Goal: Task Accomplishment & Management: Manage account settings

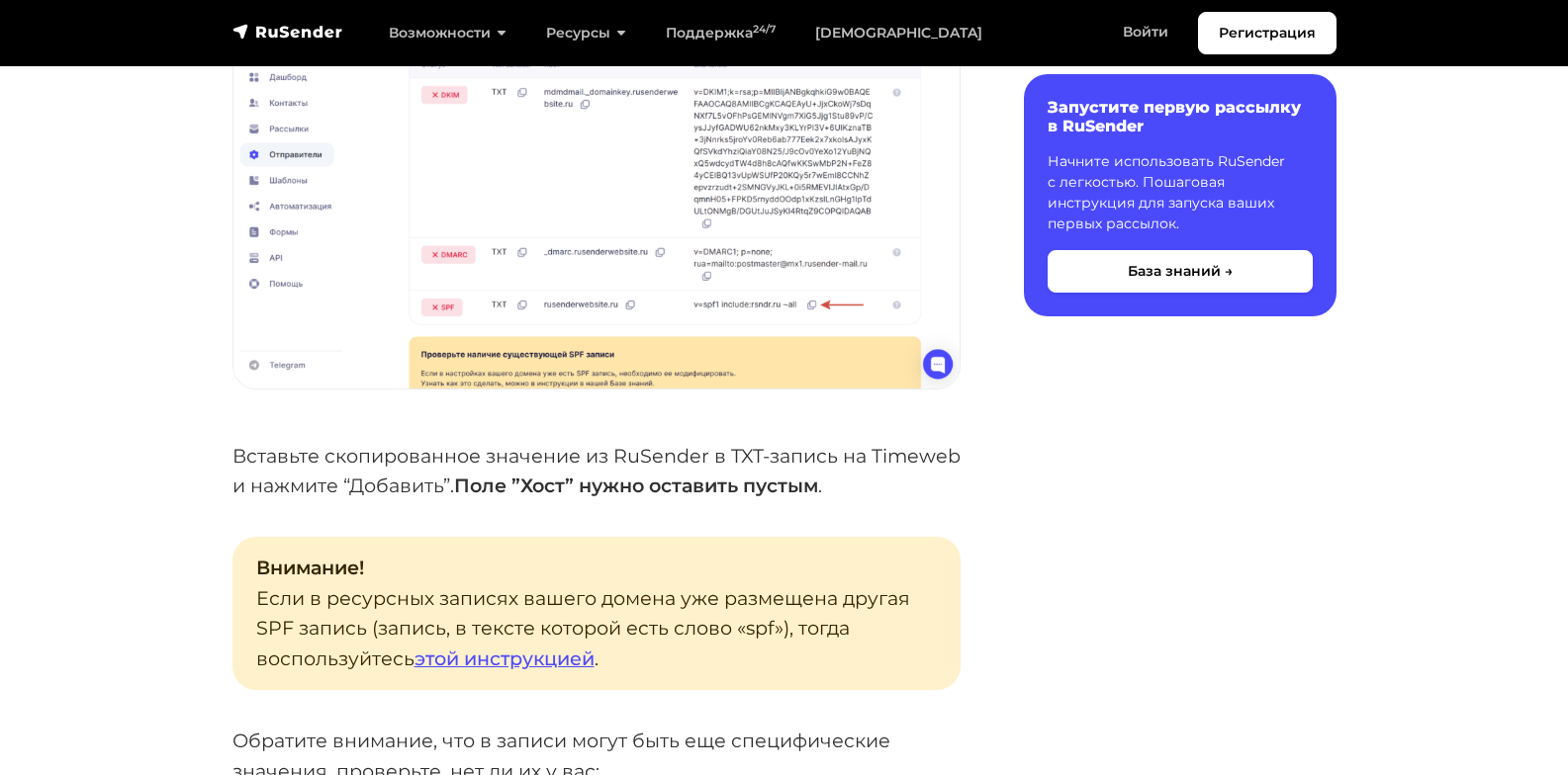
scroll to position [2472, 0]
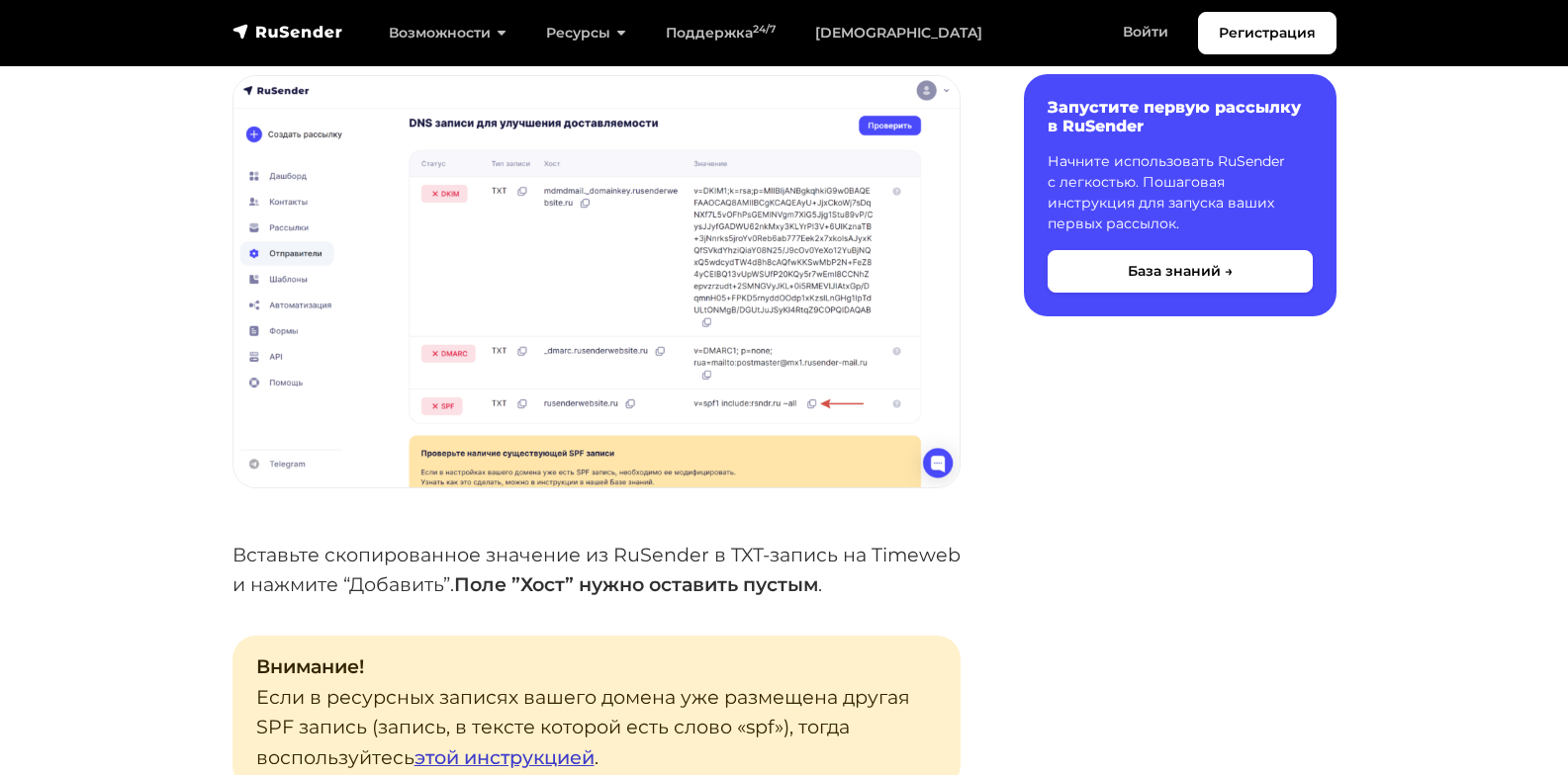
click at [526, 746] on link "этой инструкцией" at bounding box center [504, 758] width 180 height 24
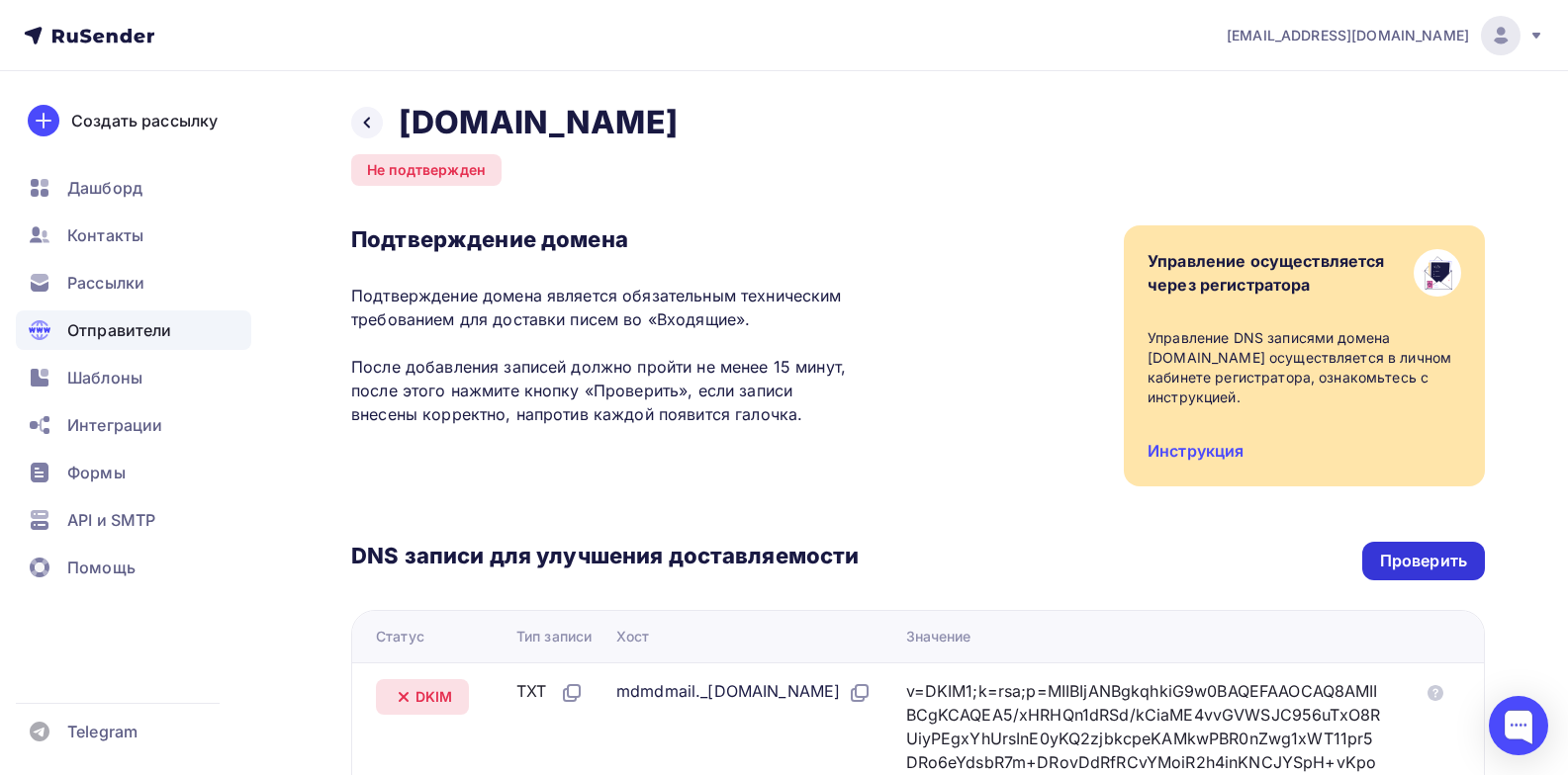
click at [1401, 566] on div "Проверить" at bounding box center [1423, 561] width 87 height 23
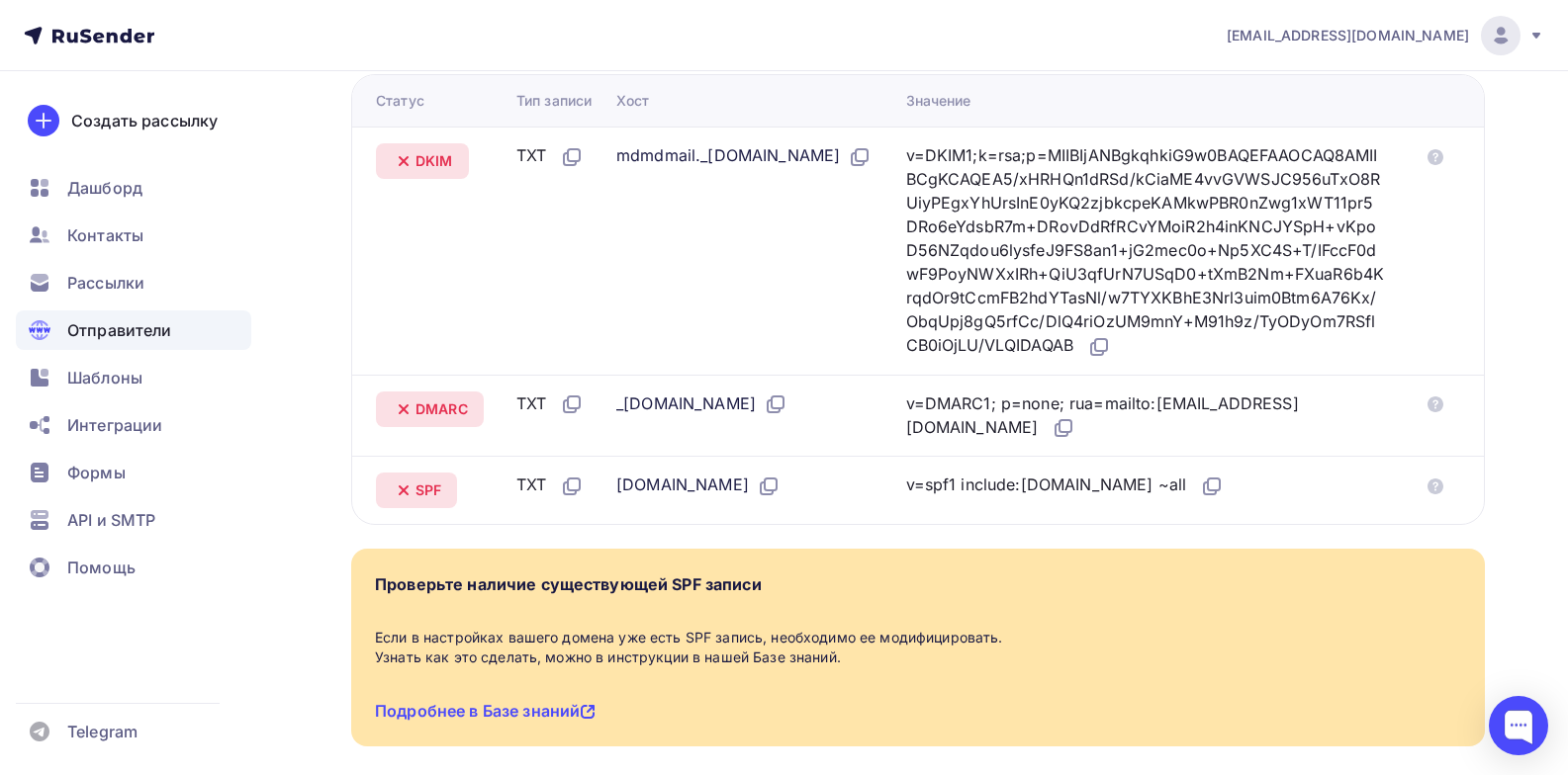
scroll to position [437, 0]
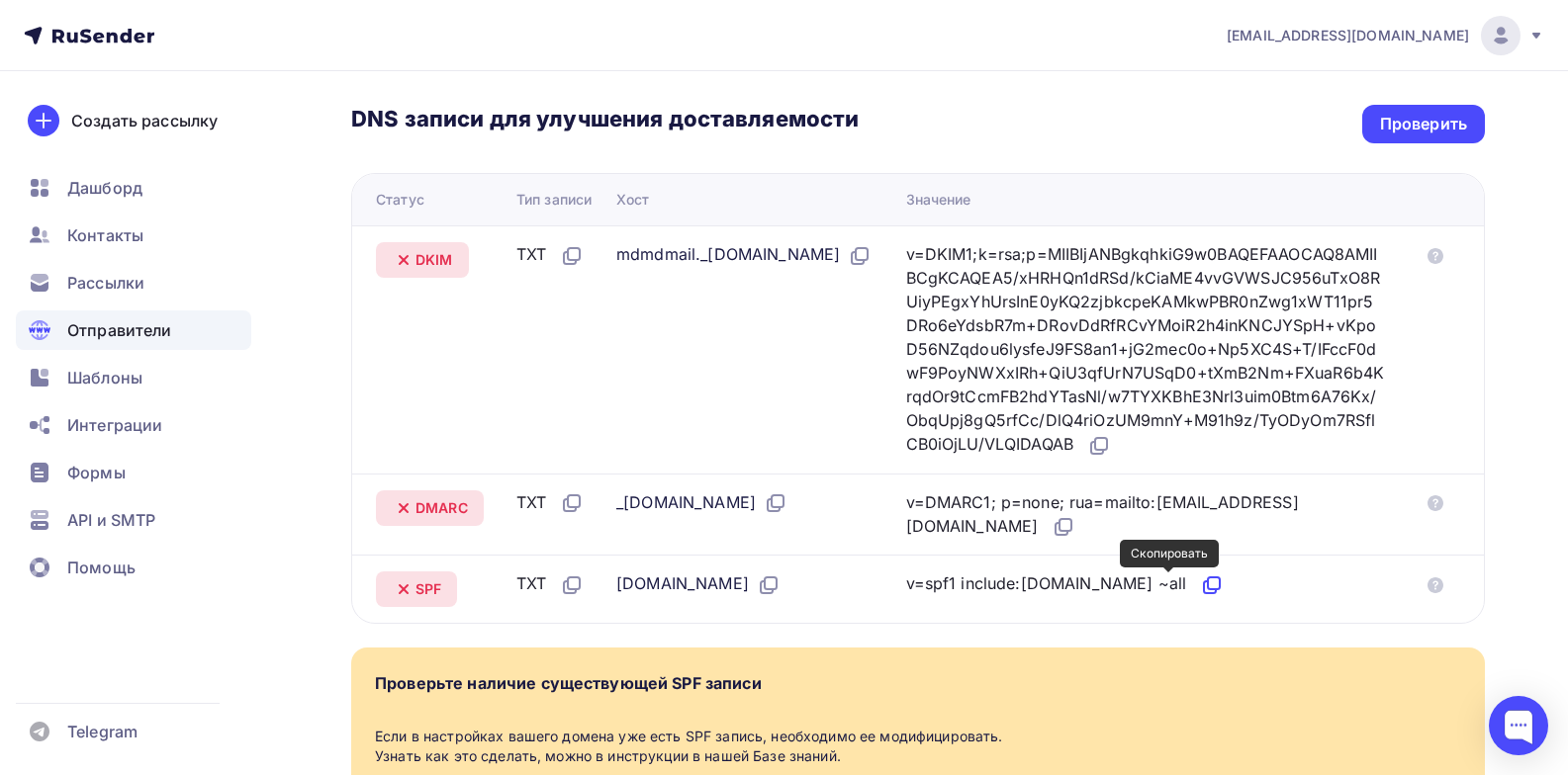
click at [1199, 587] on icon at bounding box center [1211, 586] width 24 height 24
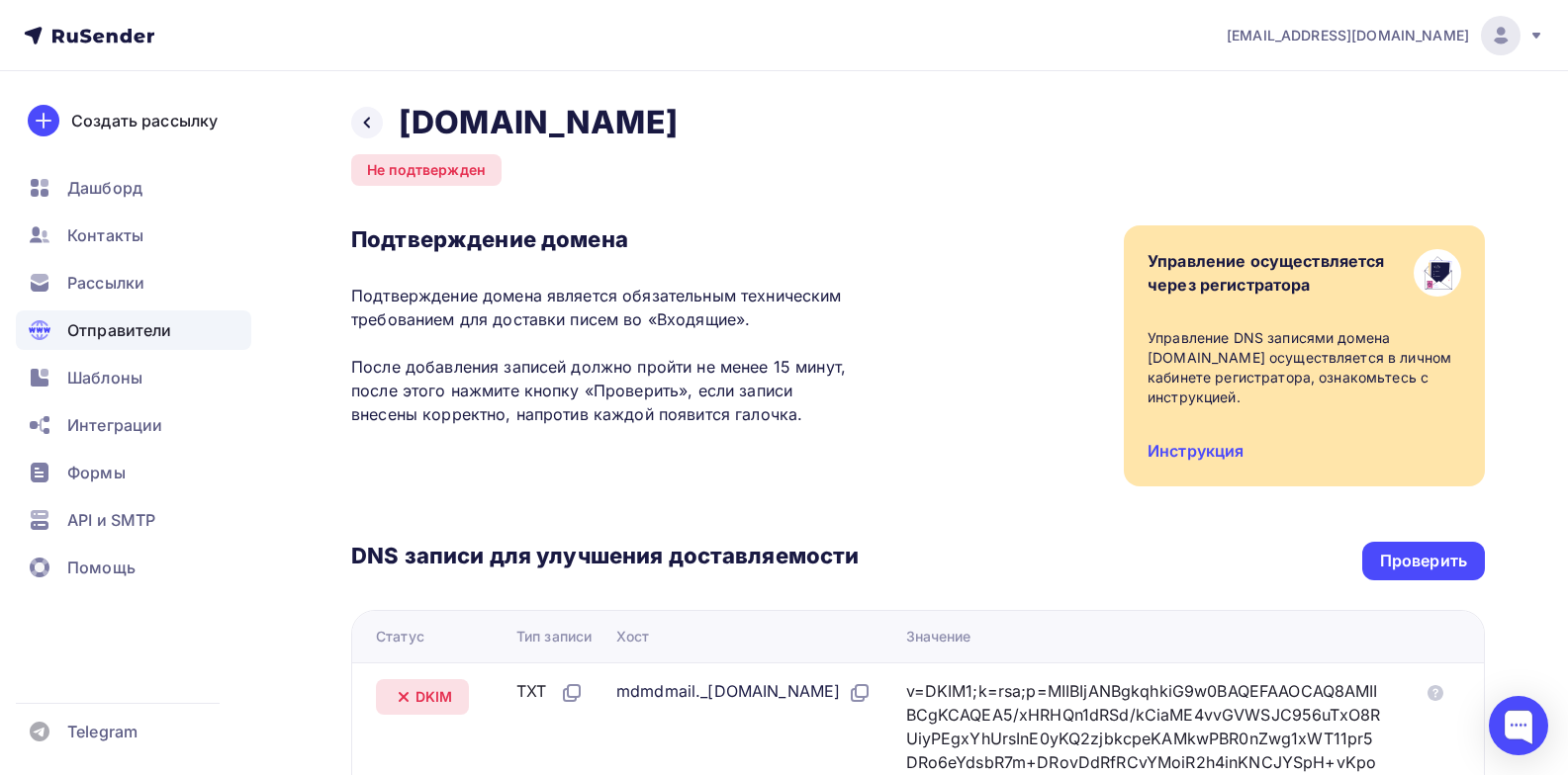
scroll to position [297, 0]
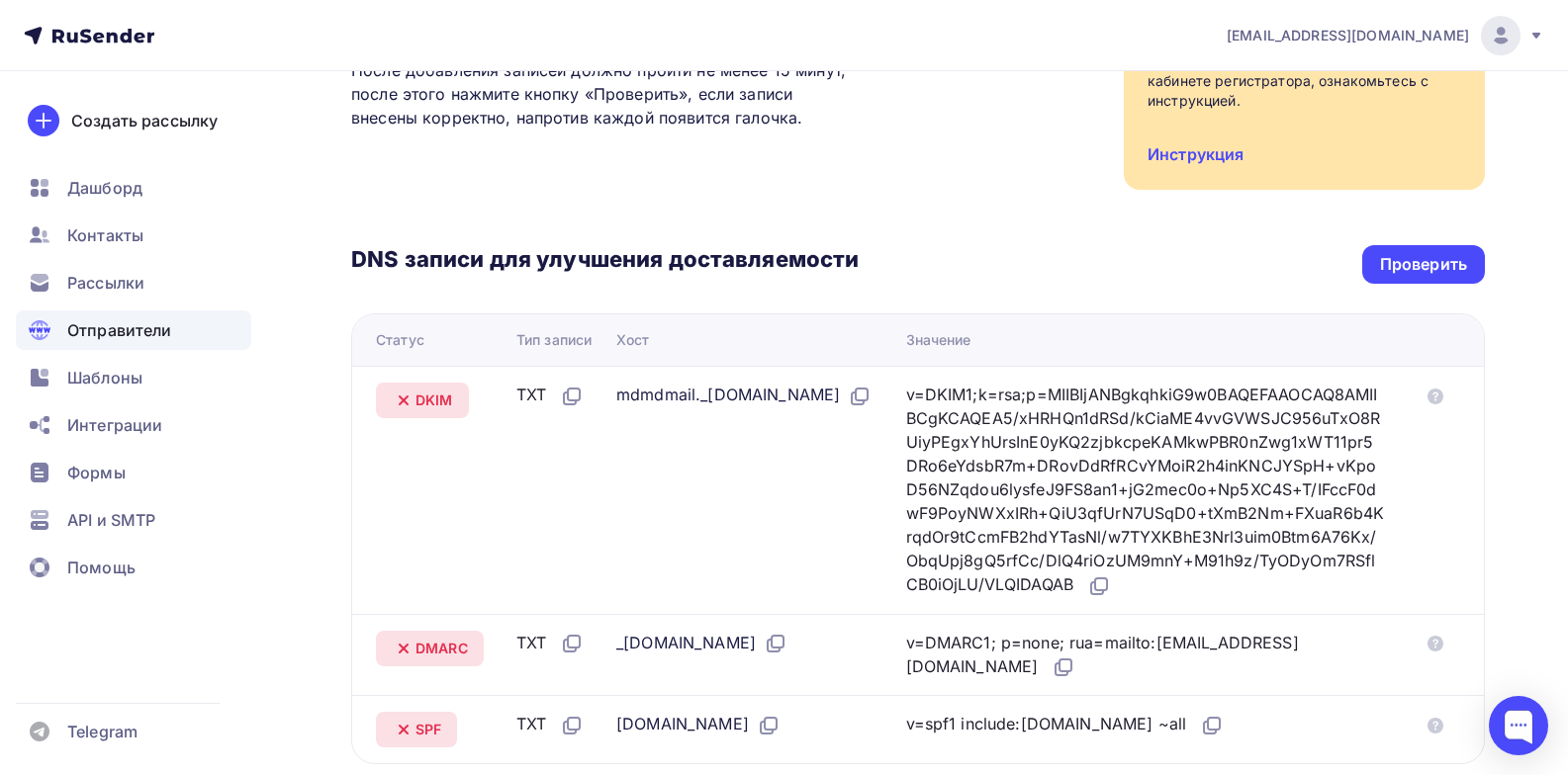
drag, startPoint x: 987, startPoint y: 725, endPoint x: 1140, endPoint y: 726, distance: 153.0
click at [1140, 726] on div "v=spf1 include:[DOMAIN_NAME] ~all" at bounding box center [1066, 725] width 319 height 26
copy div "include:rsndr.ru ~all"
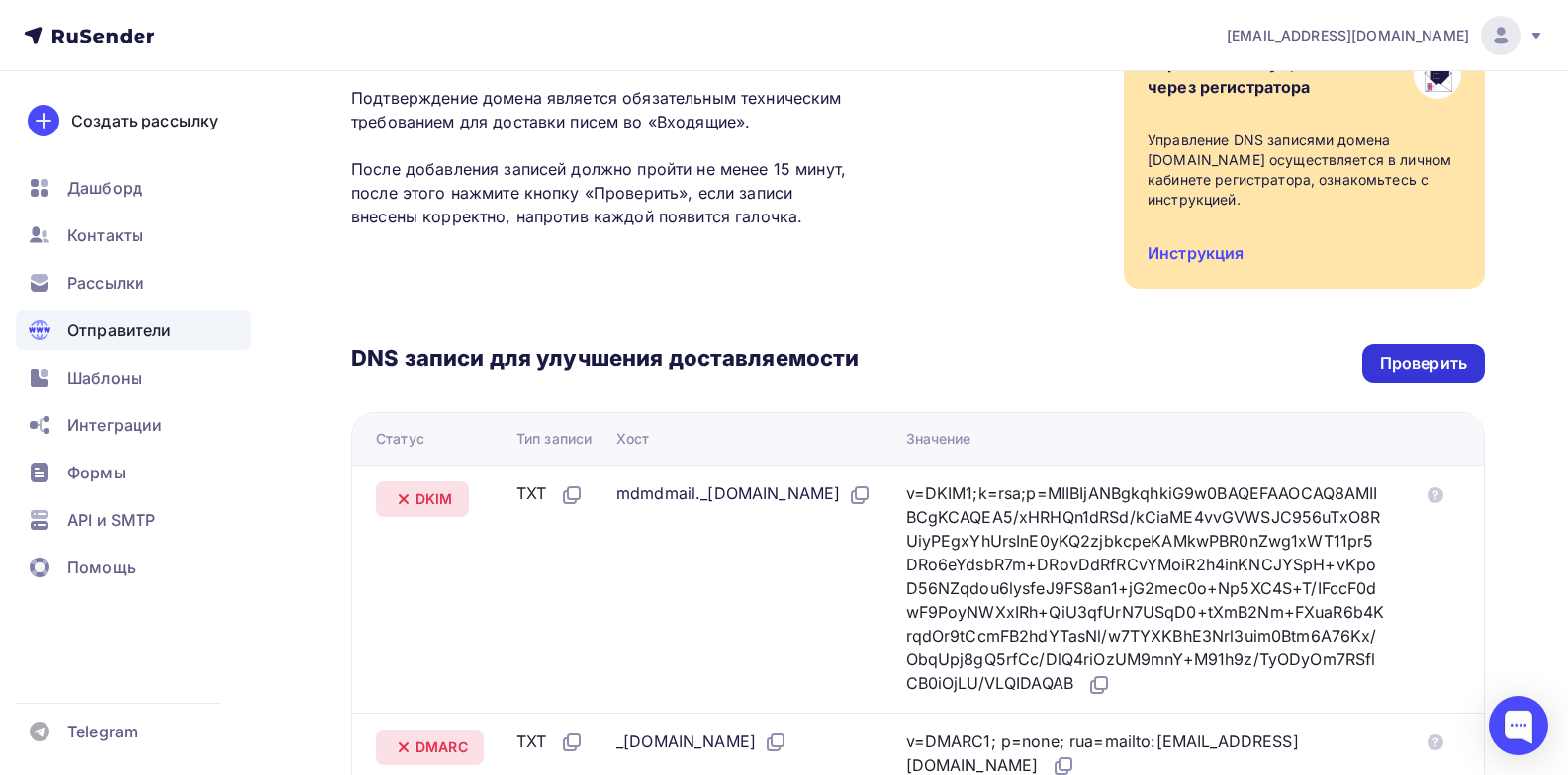
click at [1396, 362] on div "Проверить" at bounding box center [1423, 363] width 87 height 23
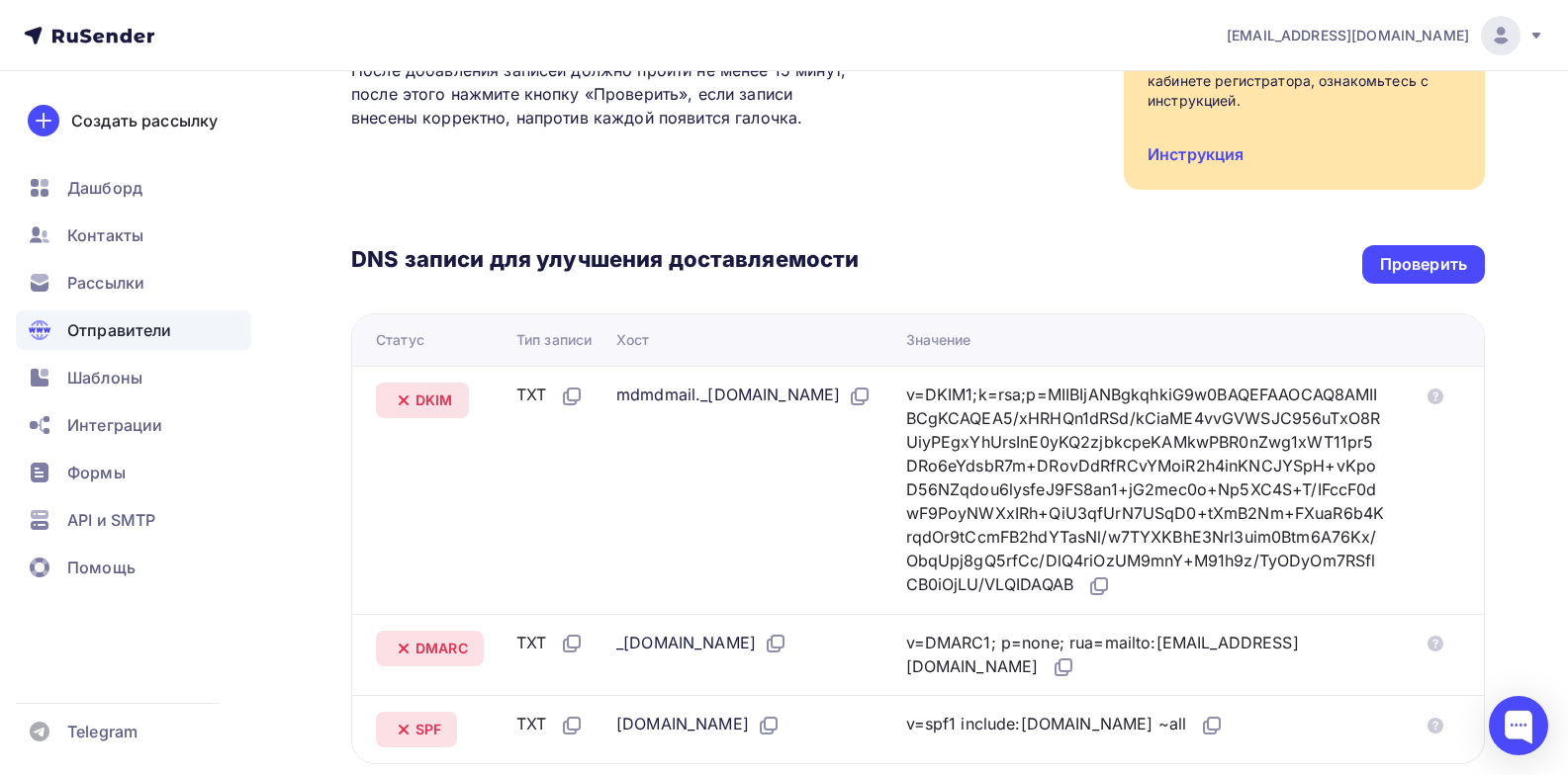
scroll to position [0, 0]
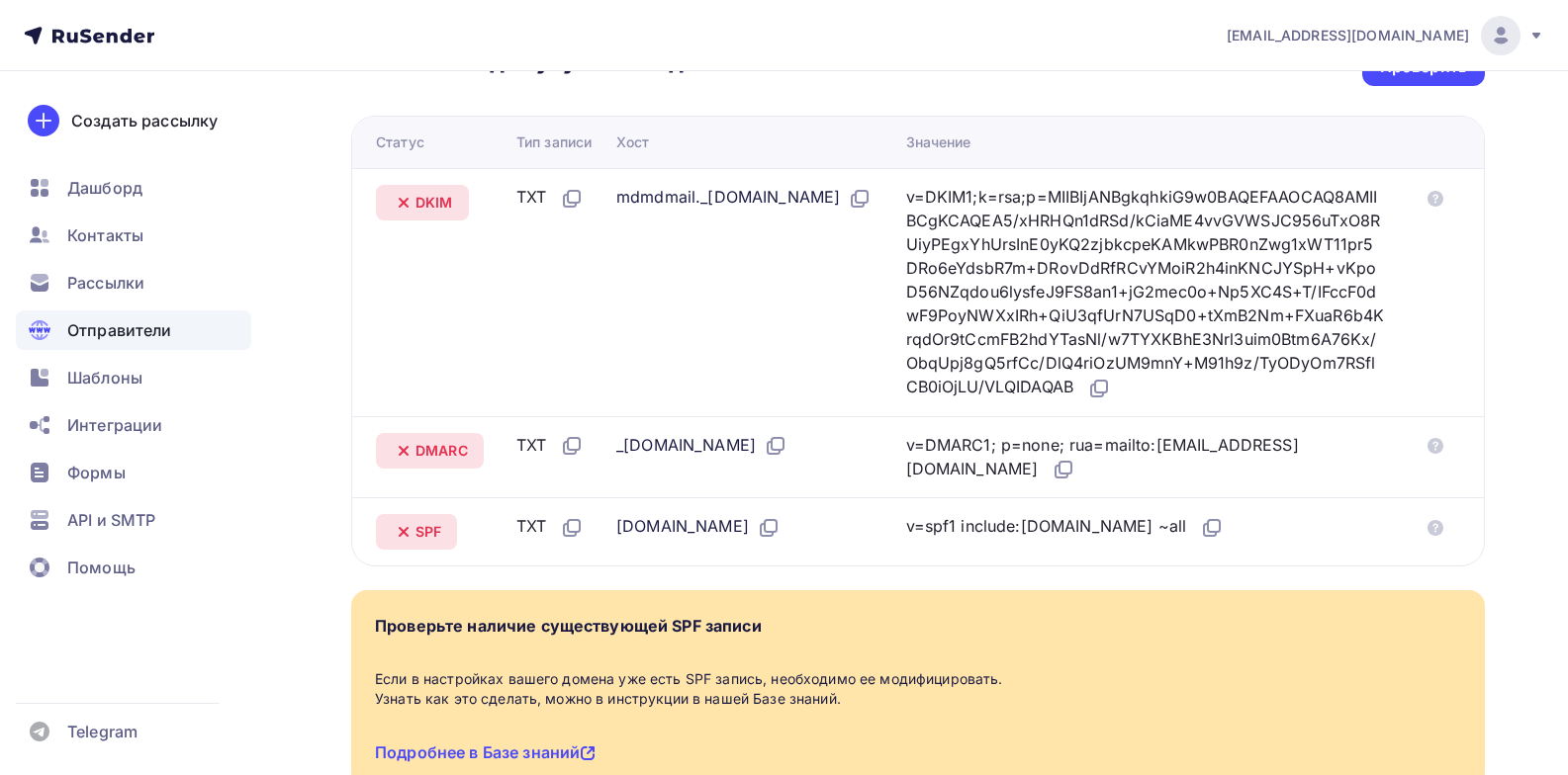
scroll to position [594, 0]
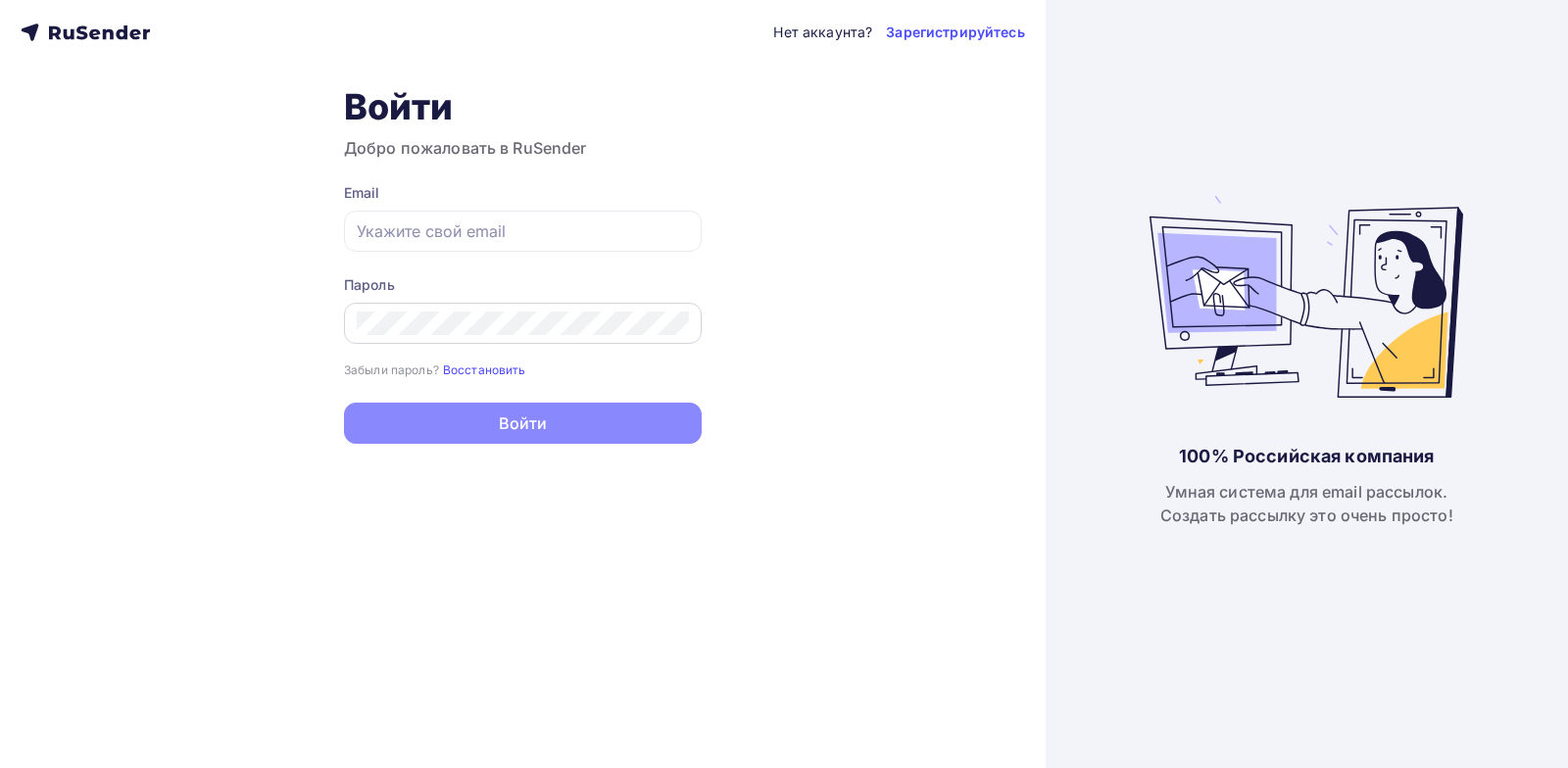
type input "[EMAIL_ADDRESS][DOMAIN_NAME]"
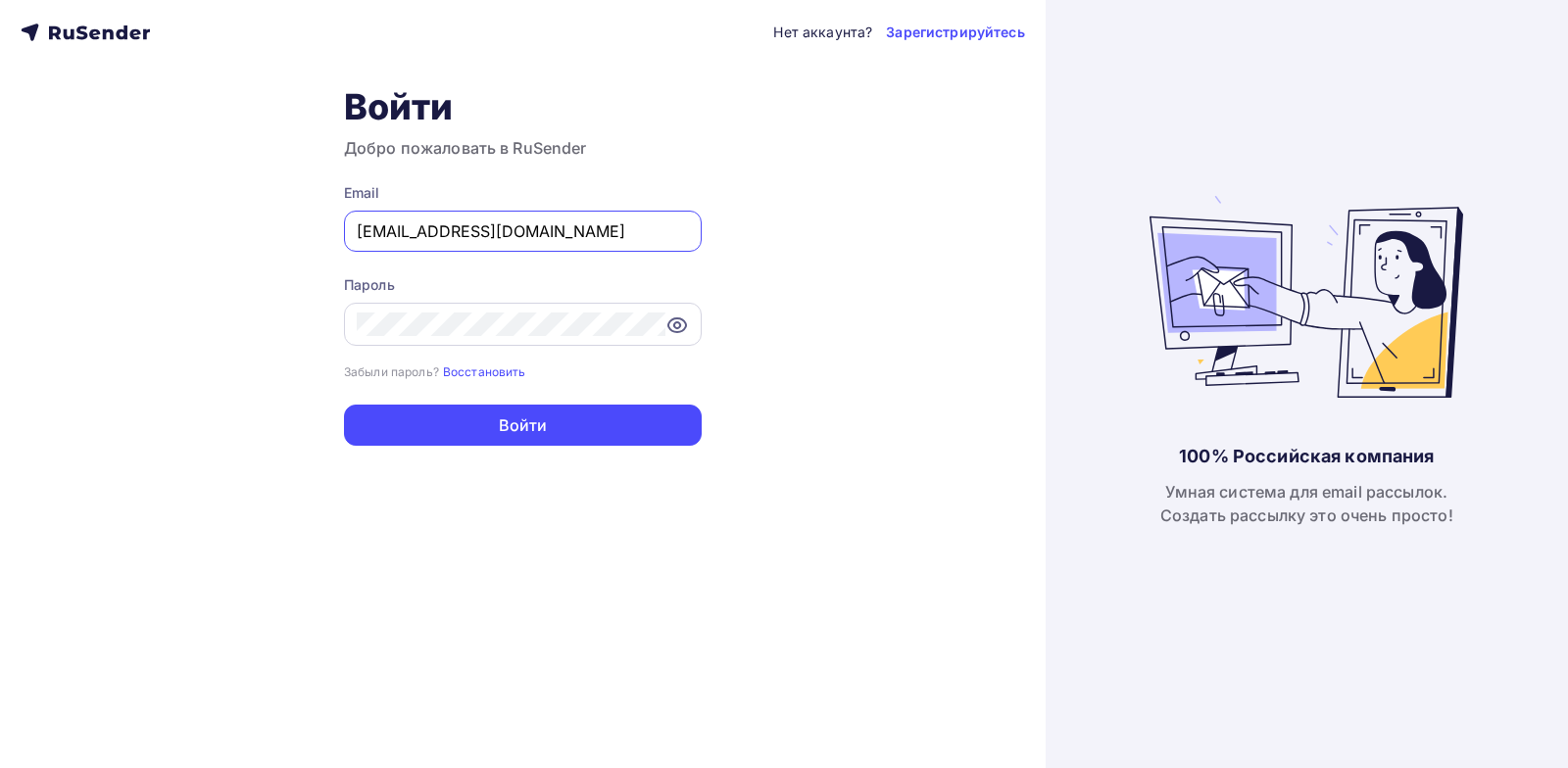
click at [677, 327] on icon at bounding box center [677, 326] width 24 height 24
click at [678, 327] on icon at bounding box center [677, 325] width 17 height 17
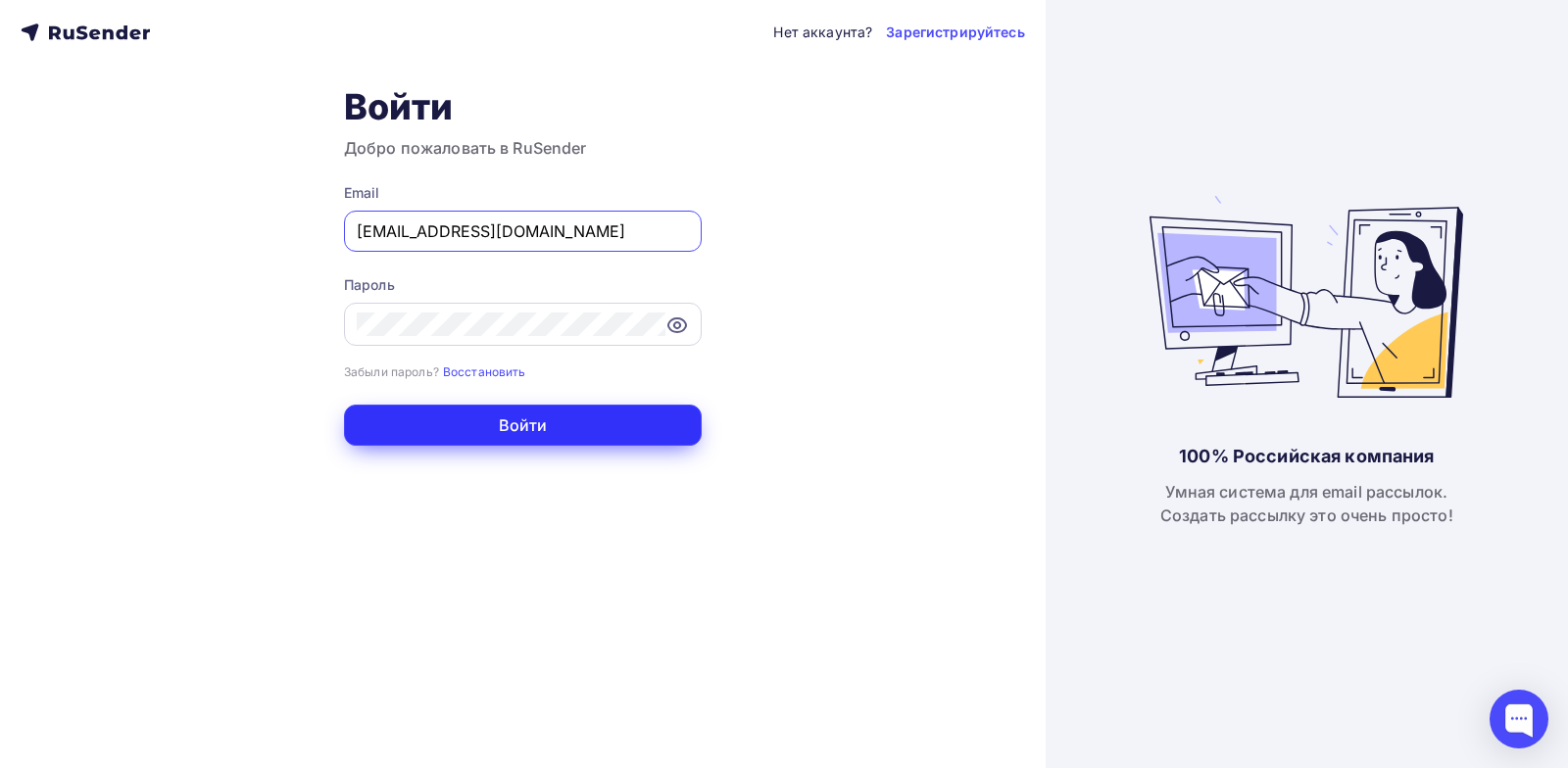
click at [561, 425] on button "Войти" at bounding box center [523, 425] width 357 height 41
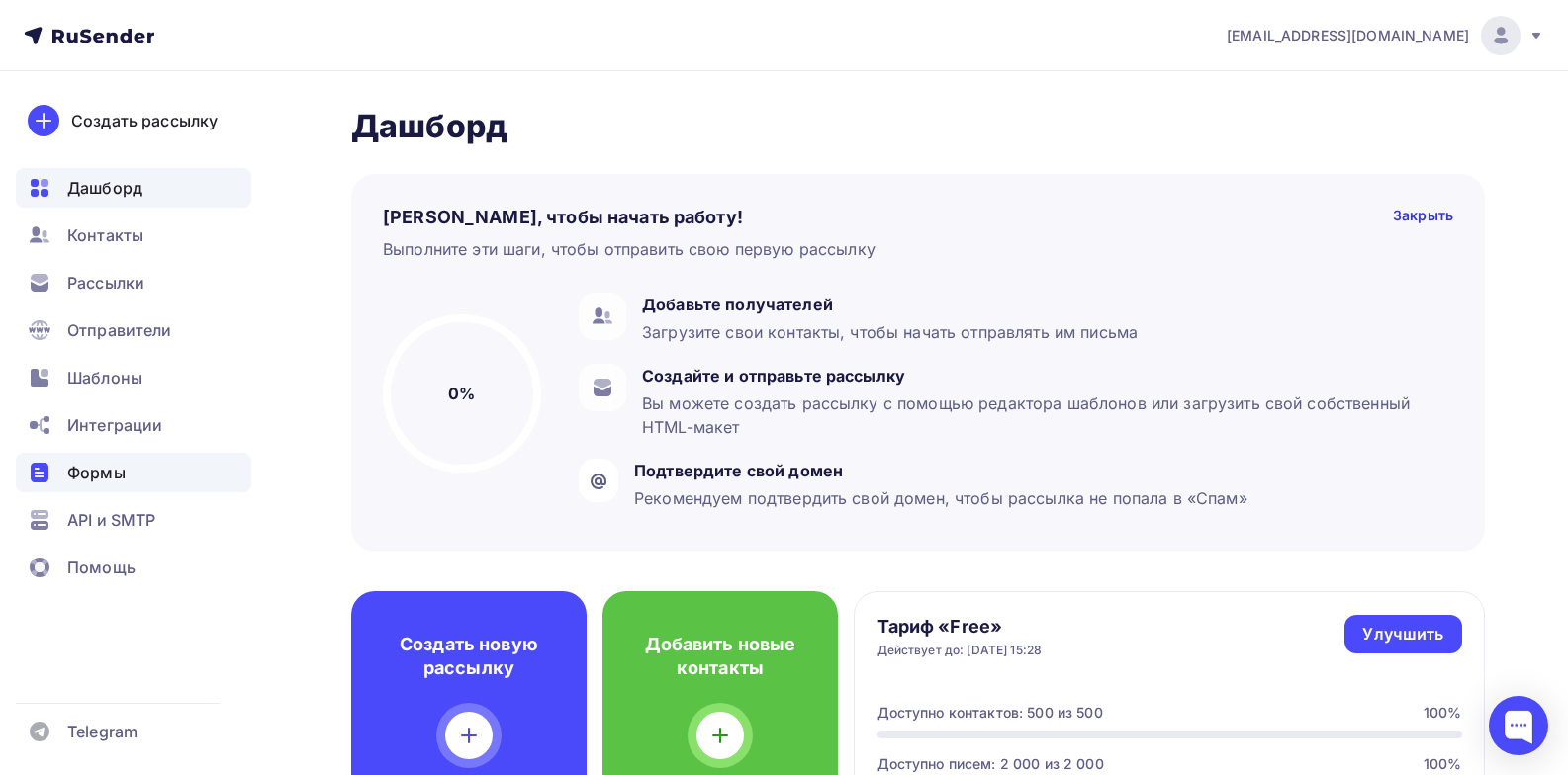
click at [133, 475] on div "Формы" at bounding box center [133, 473] width 235 height 40
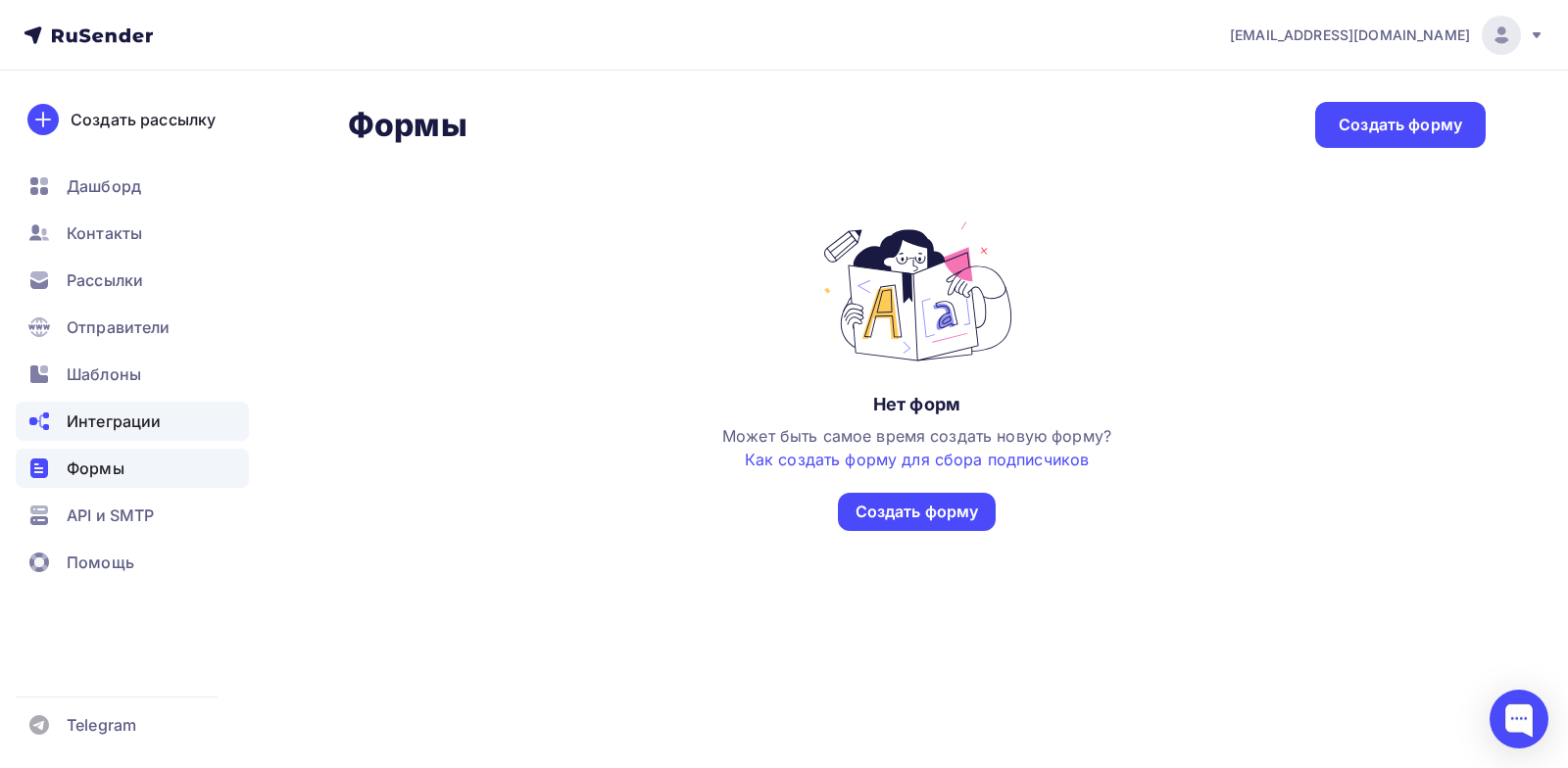
click at [154, 427] on span "Интеграции" at bounding box center [113, 422] width 94 height 24
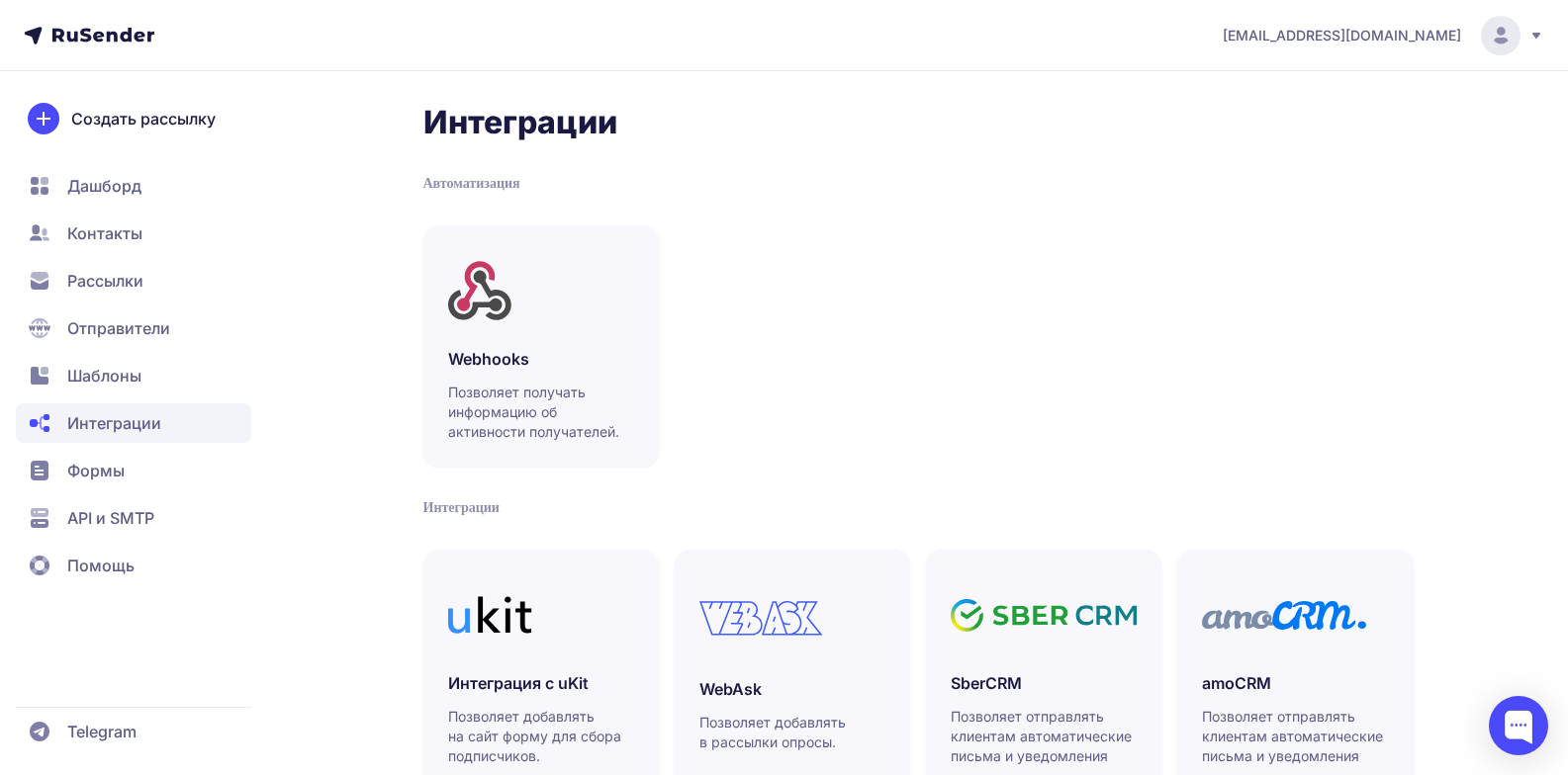
click at [144, 518] on span "API и SMTP" at bounding box center [111, 518] width 87 height 24
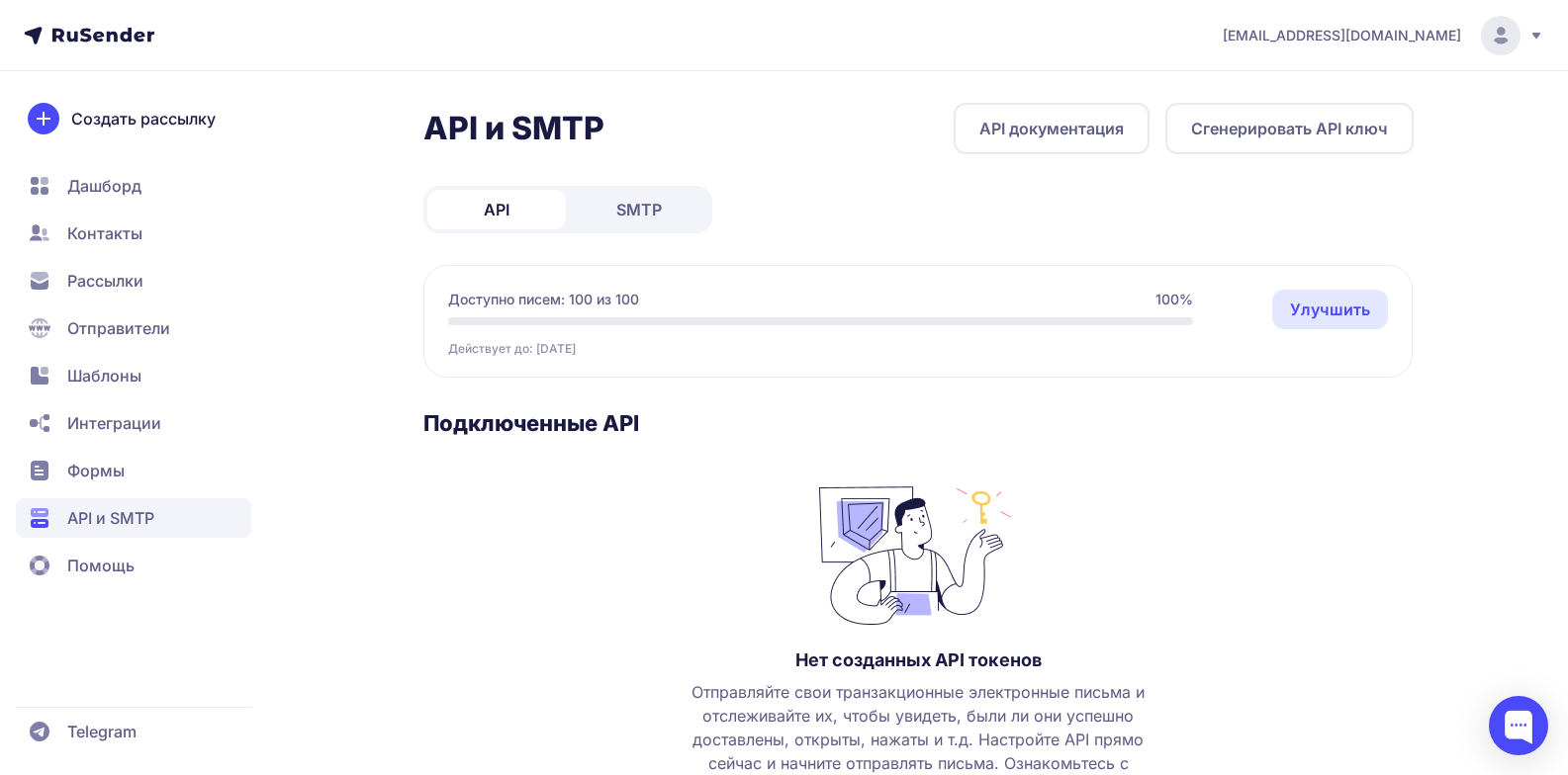
click at [646, 200] on span "SMTP" at bounding box center [640, 210] width 46 height 24
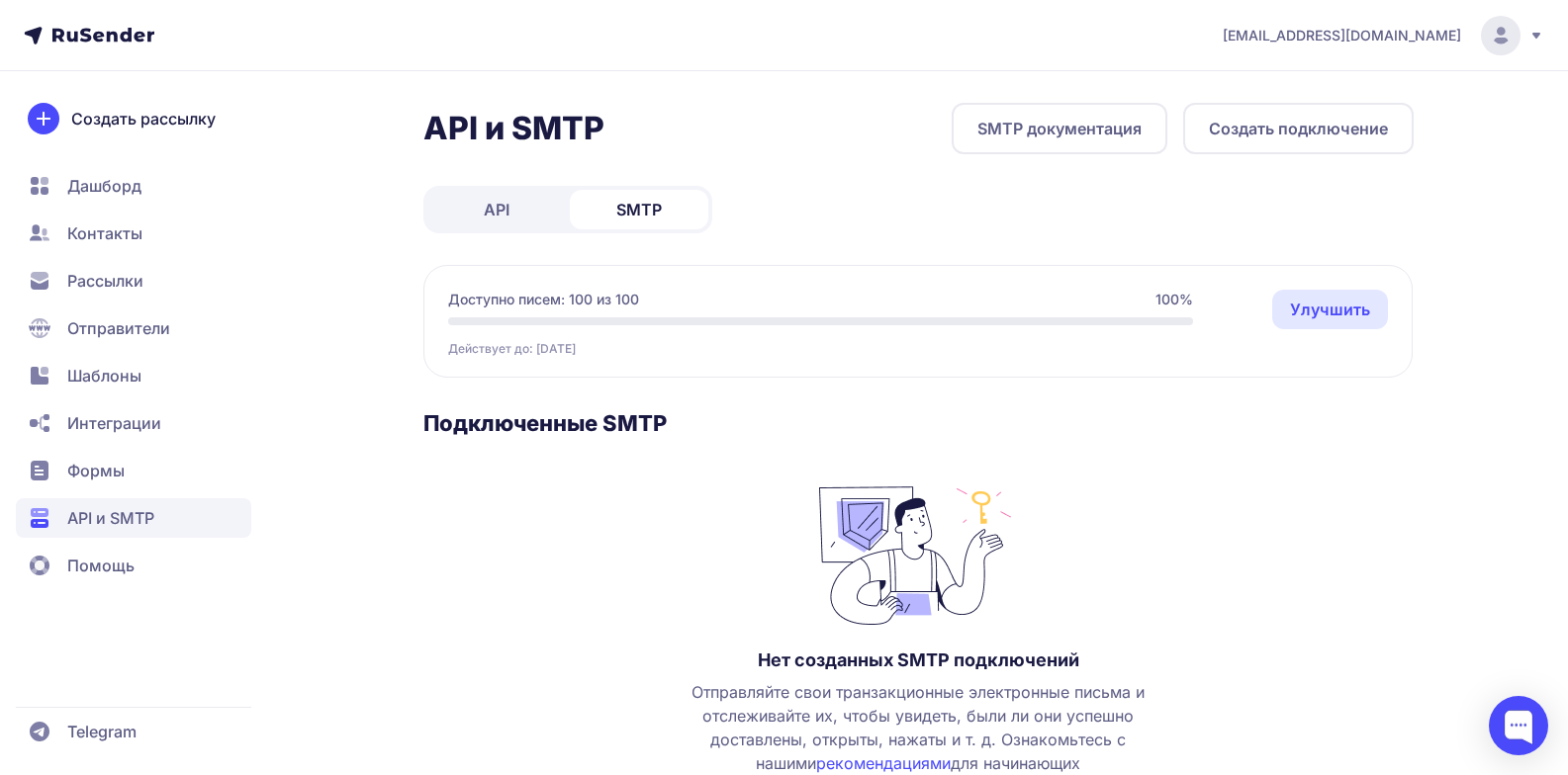
click at [517, 213] on link "API" at bounding box center [496, 210] width 138 height 40
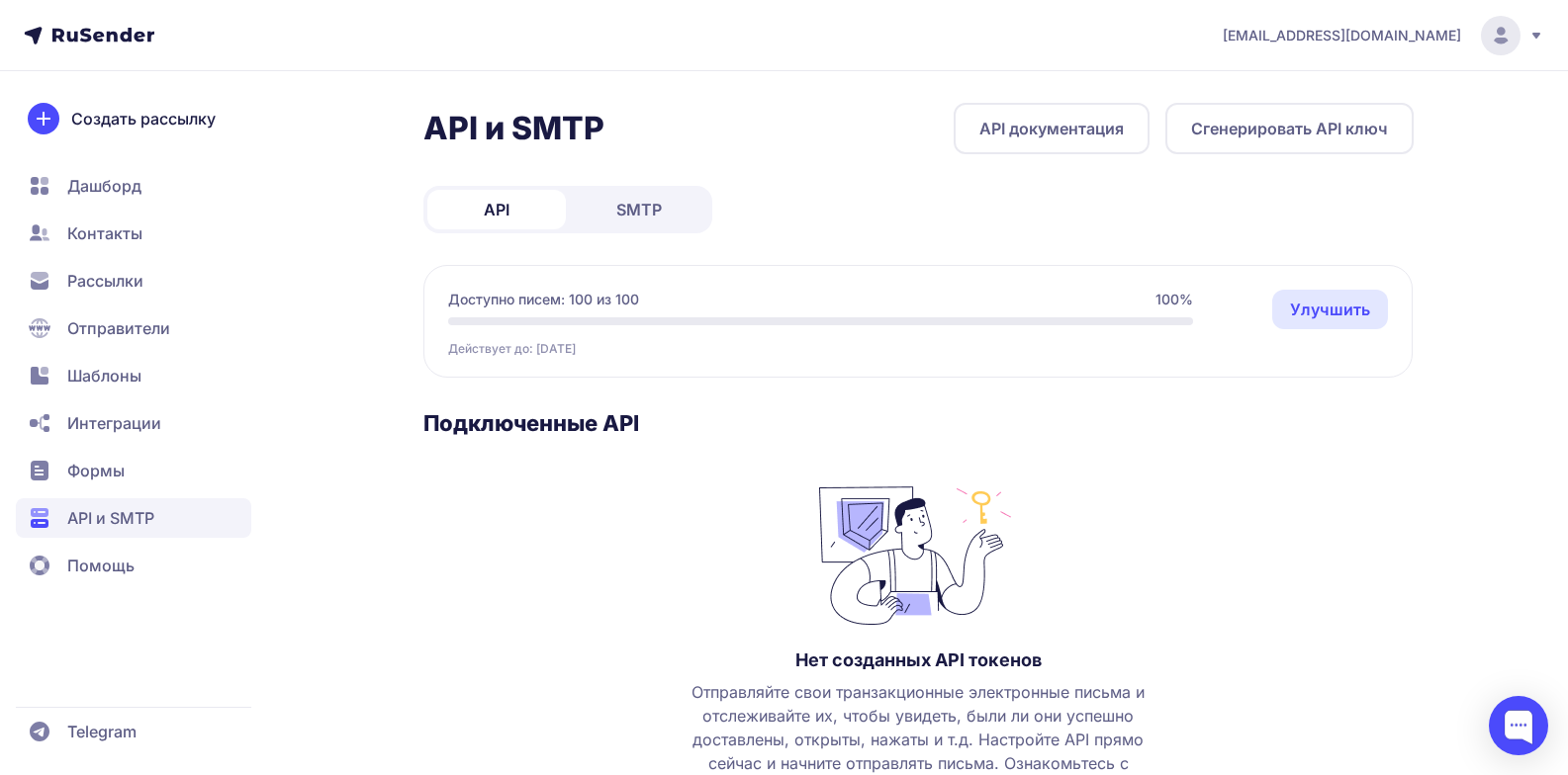
click at [133, 284] on span "Рассылки" at bounding box center [106, 281] width 76 height 24
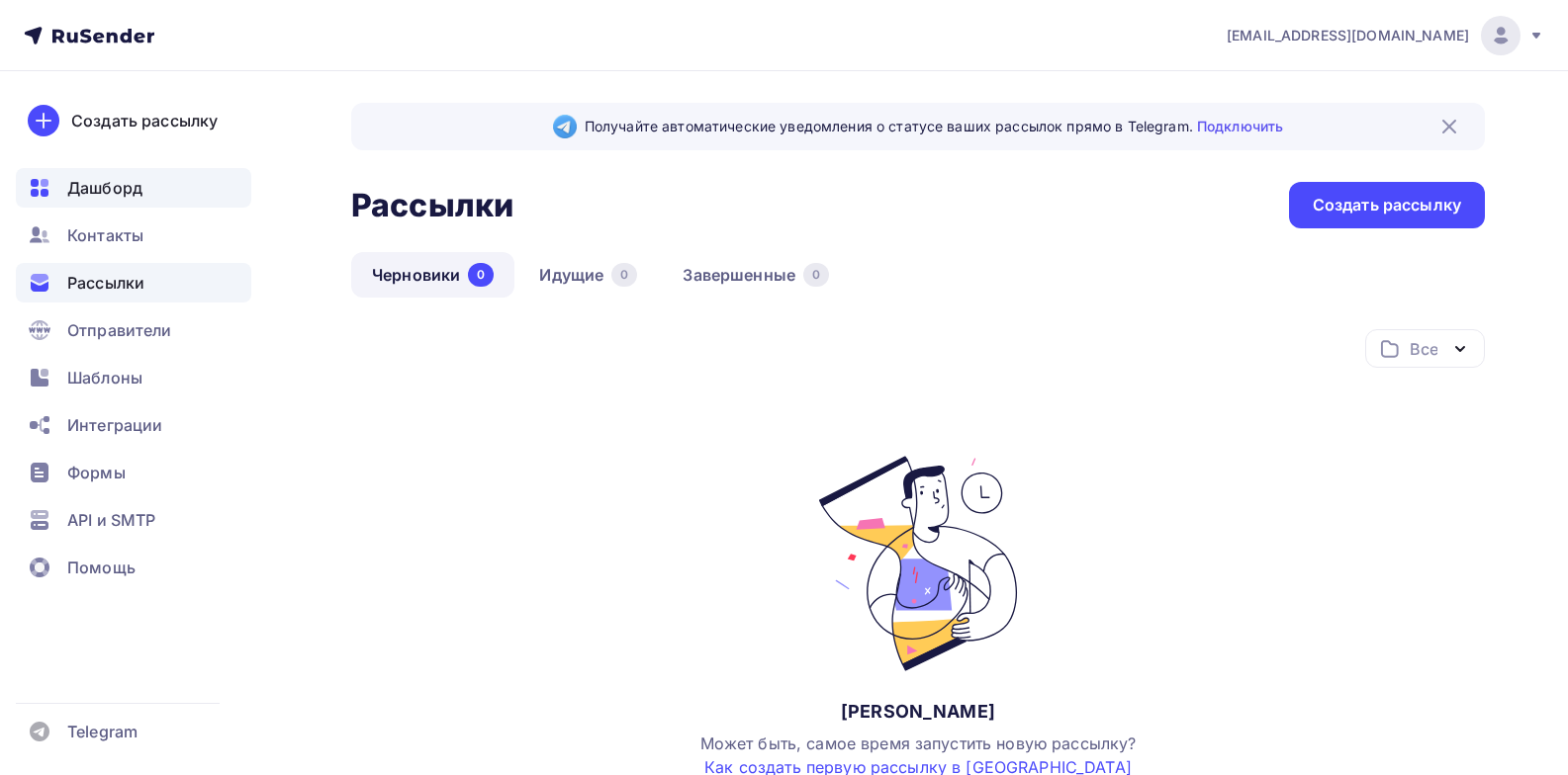
click at [128, 190] on span "Дашборд" at bounding box center [105, 188] width 75 height 24
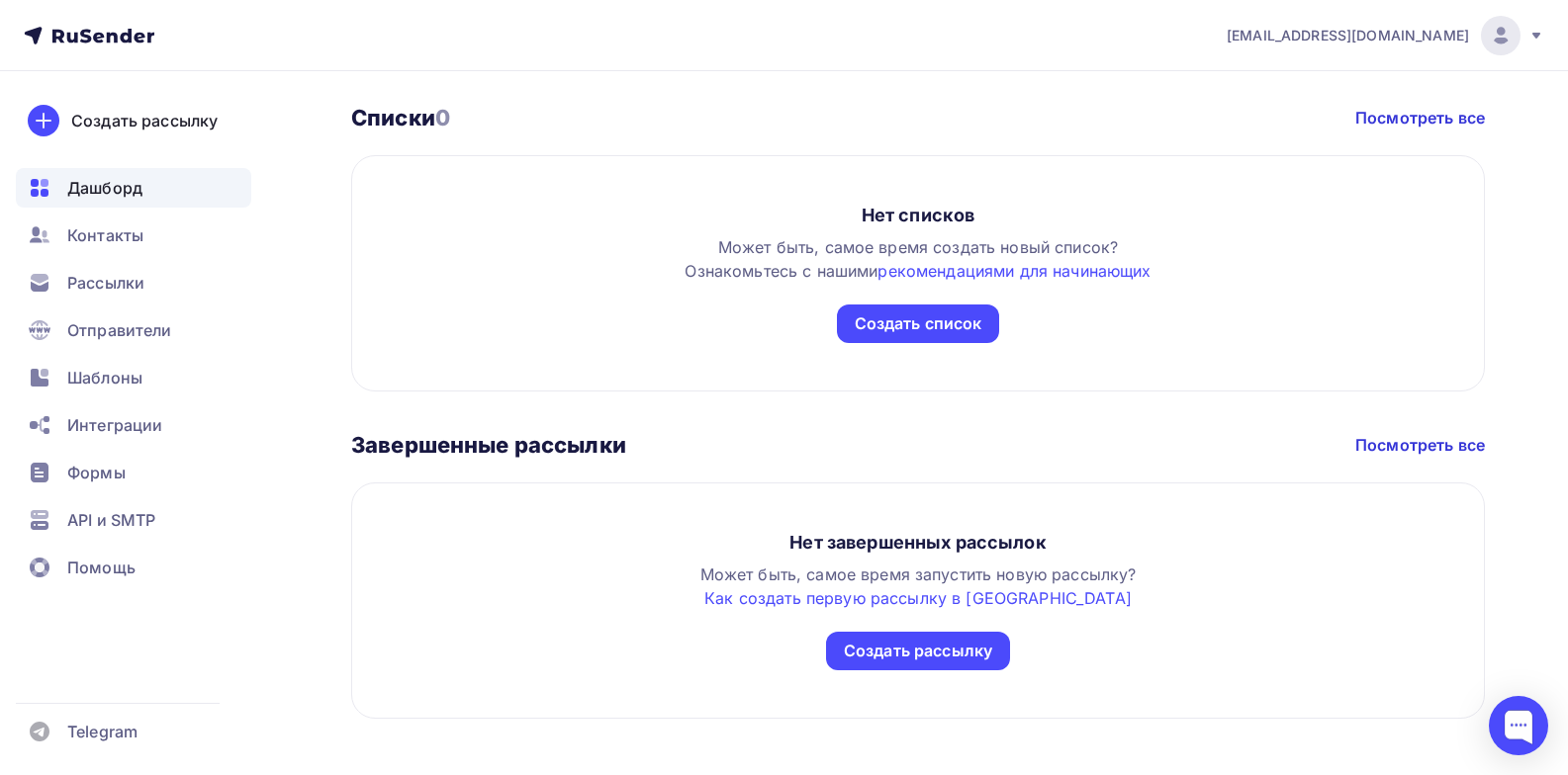
scroll to position [1111, 0]
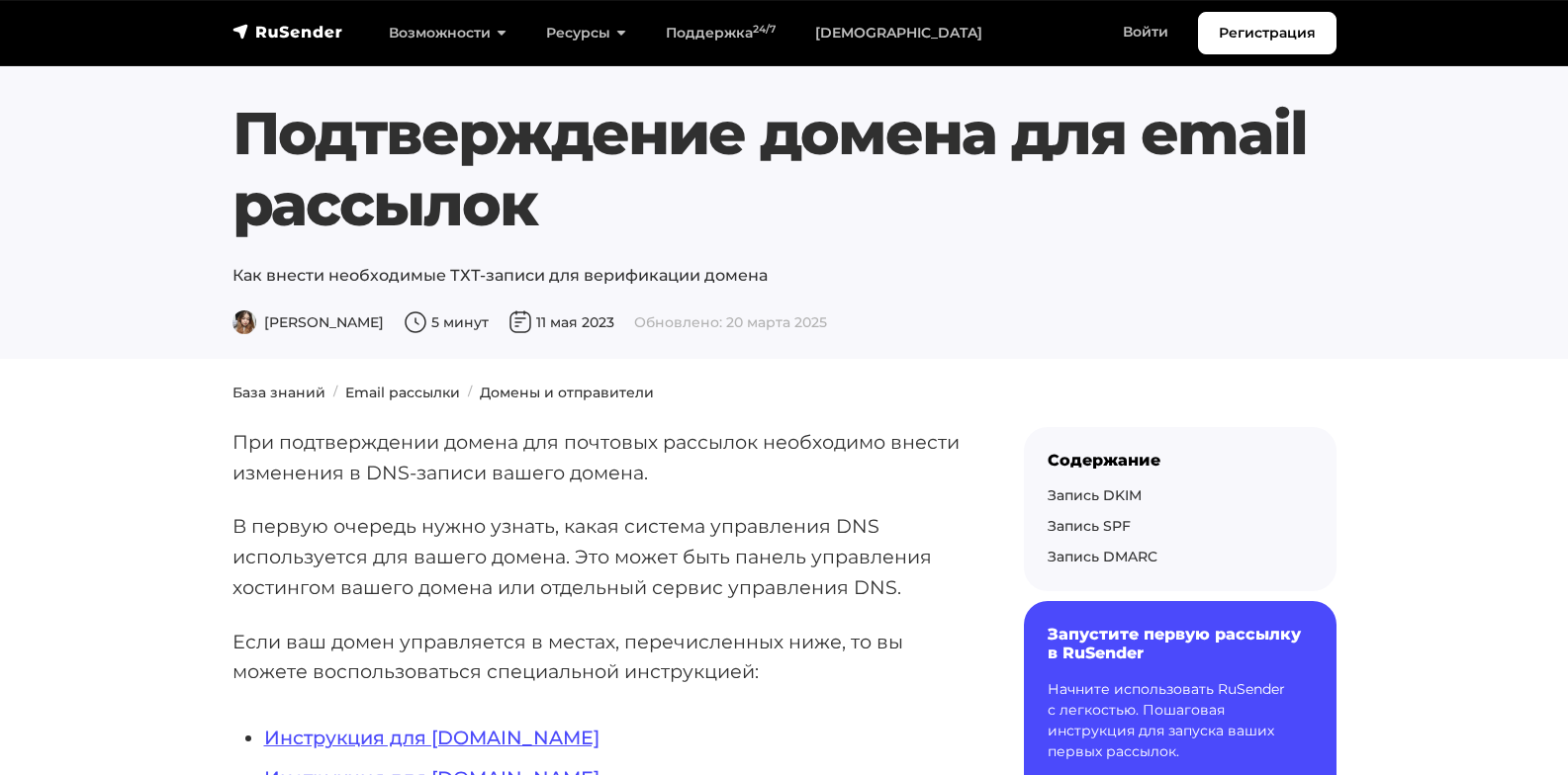
scroll to position [297, 0]
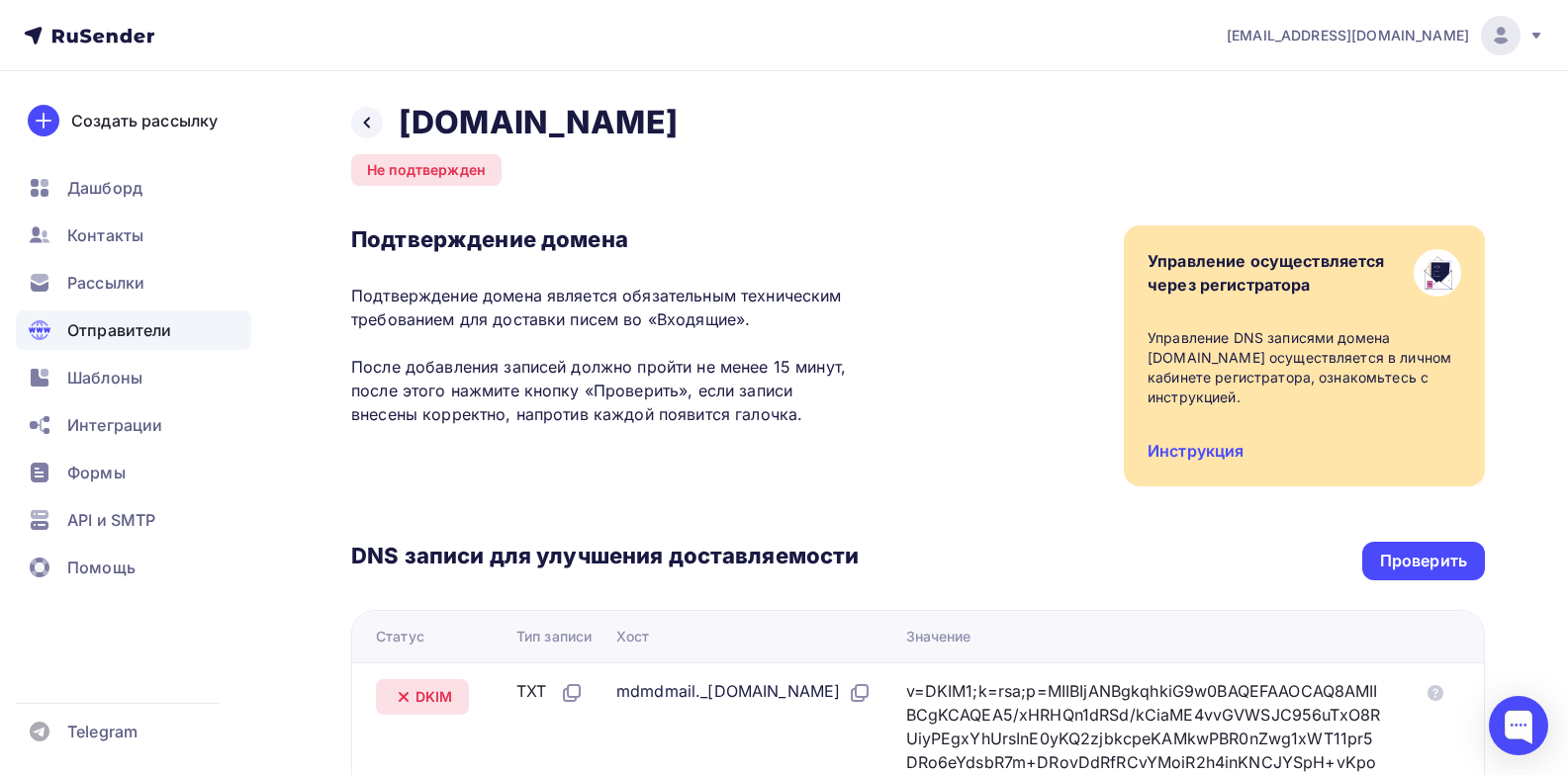
click at [1403, 34] on span "[EMAIL_ADDRESS][DOMAIN_NAME]" at bounding box center [1347, 36] width 242 height 20
click at [365, 129] on icon at bounding box center [367, 123] width 16 height 16
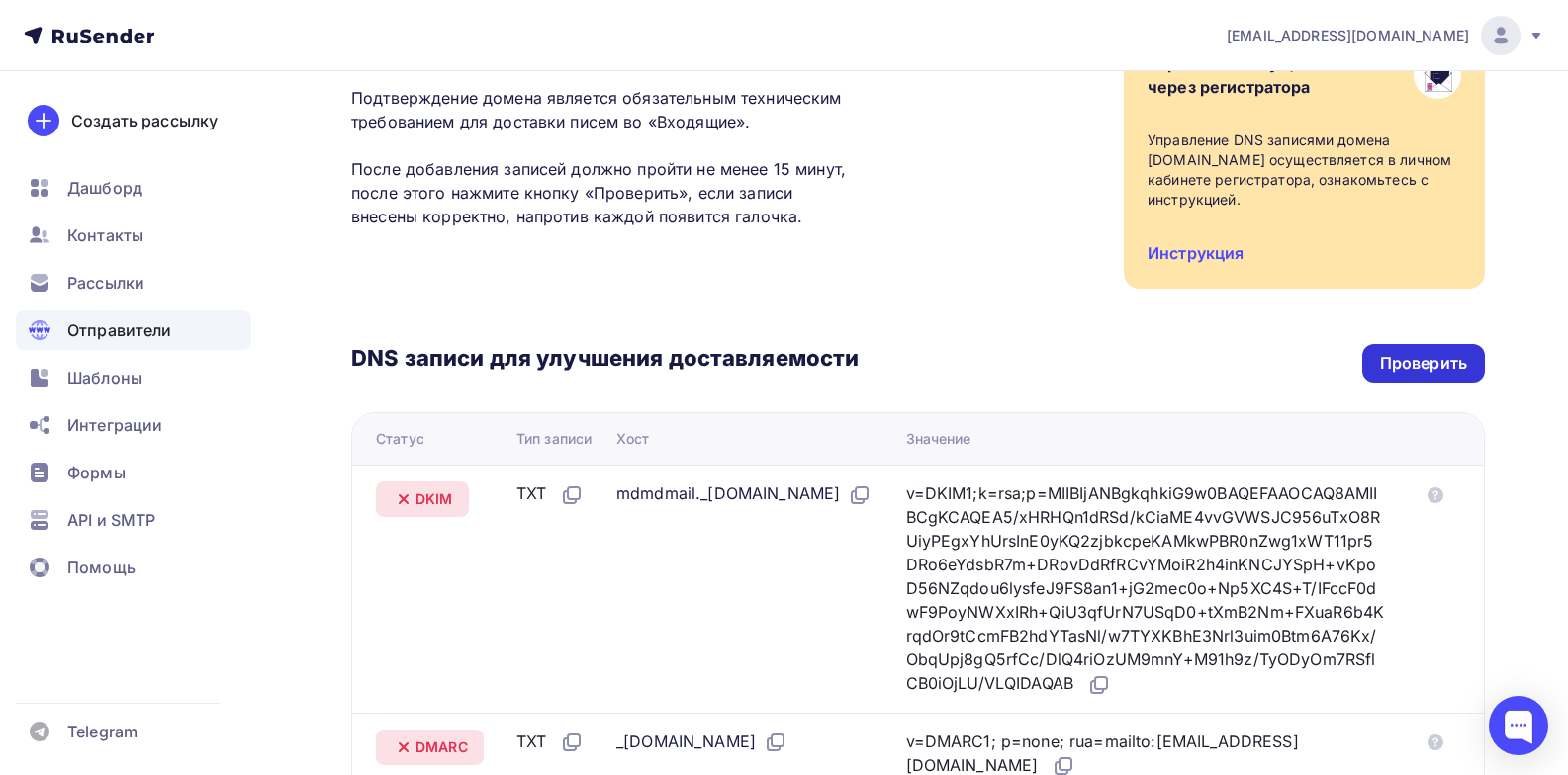
click at [1420, 354] on div "Проверить" at bounding box center [1423, 363] width 87 height 23
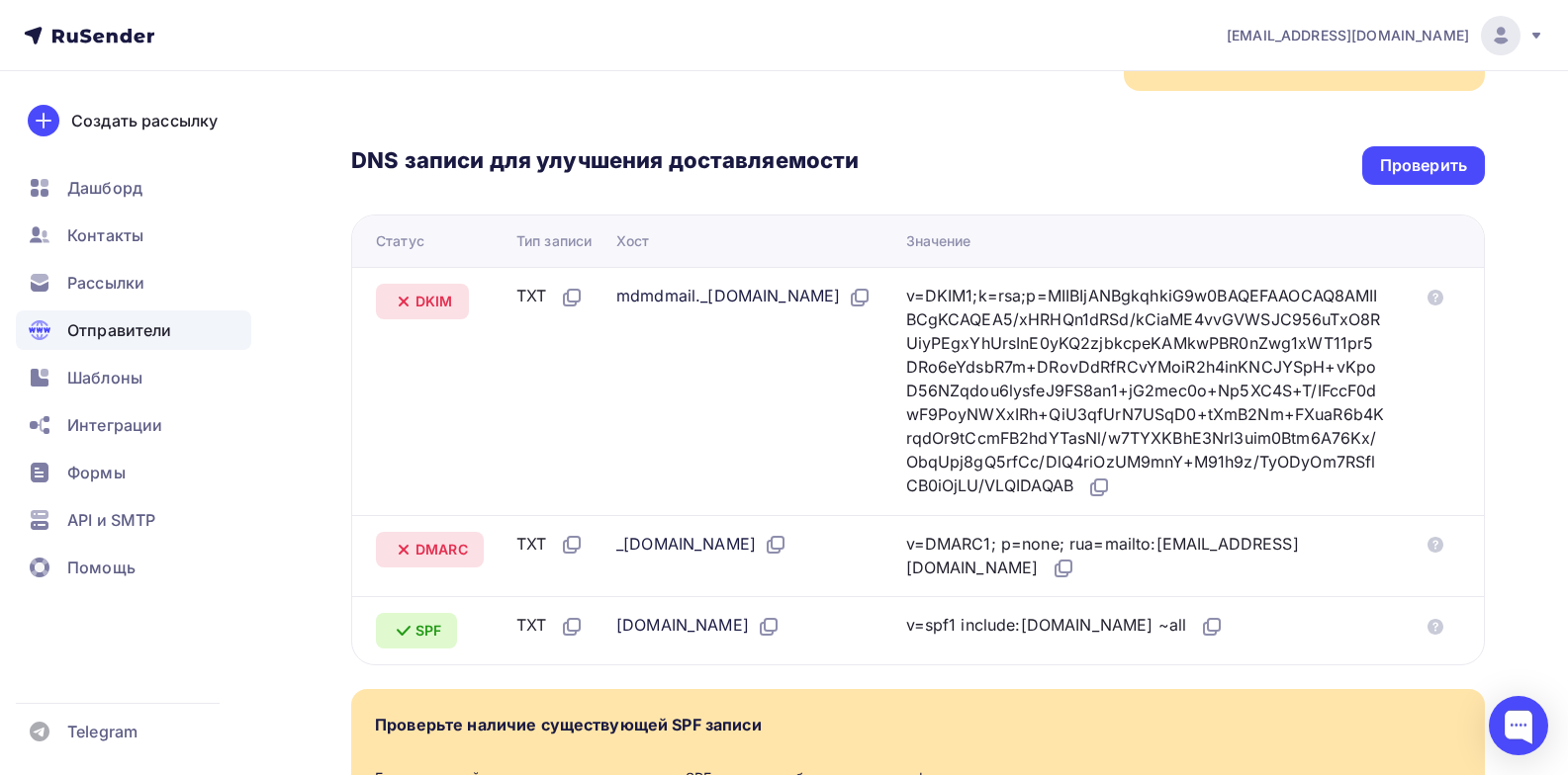
scroll to position [494, 0]
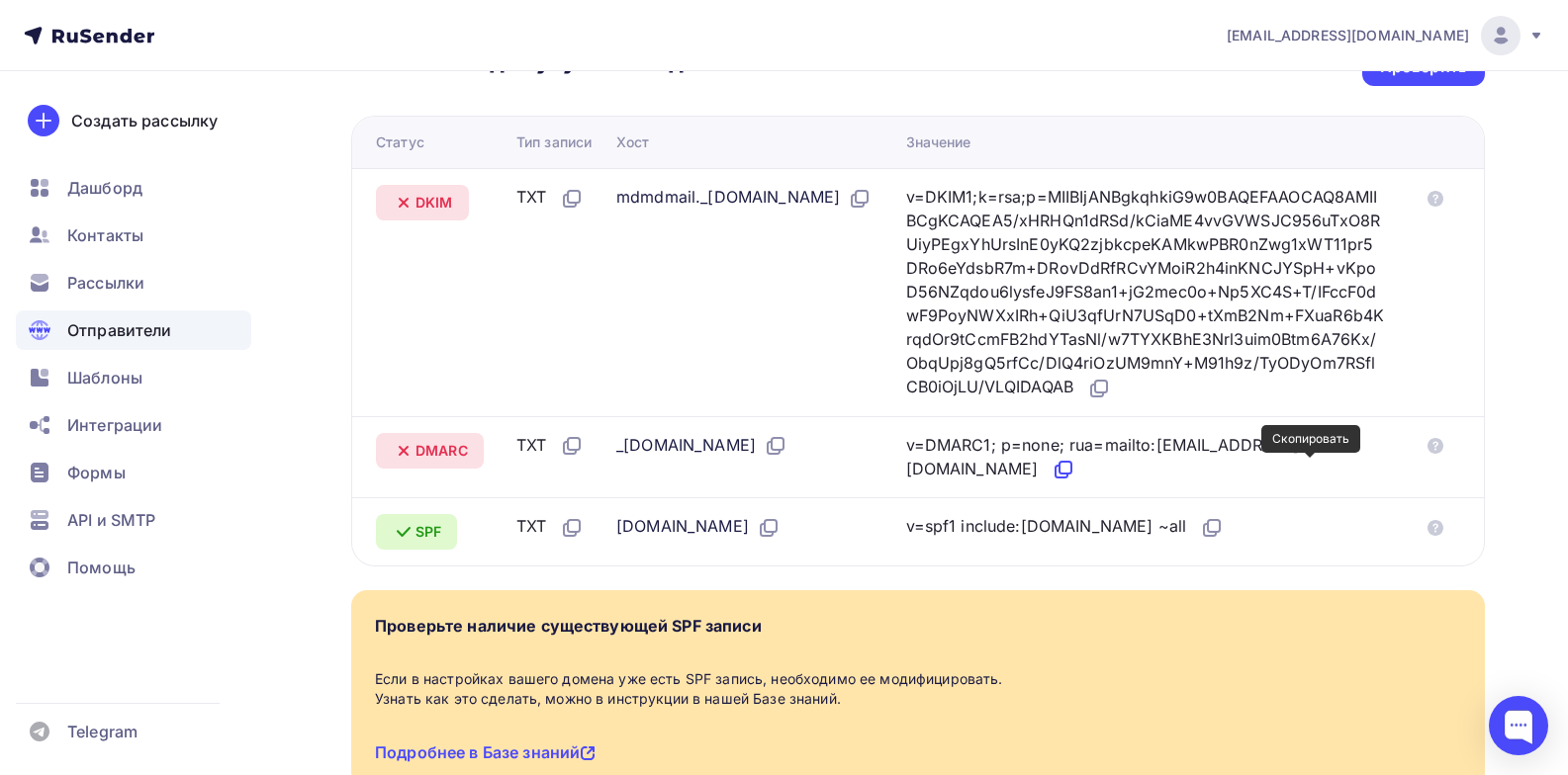
click at [1071, 462] on icon at bounding box center [1065, 468] width 12 height 12
click at [785, 441] on icon at bounding box center [776, 446] width 24 height 24
drag, startPoint x: 674, startPoint y: 444, endPoint x: 568, endPoint y: 455, distance: 106.6
click at [568, 444] on tr "DMARC TXT _dmarc.regintex.ru v=DMARC1; p=none; rua=mailto:postmaster@mx1.rusend…" at bounding box center [917, 457] width 1132 height 82
copy tr "_dmarc"
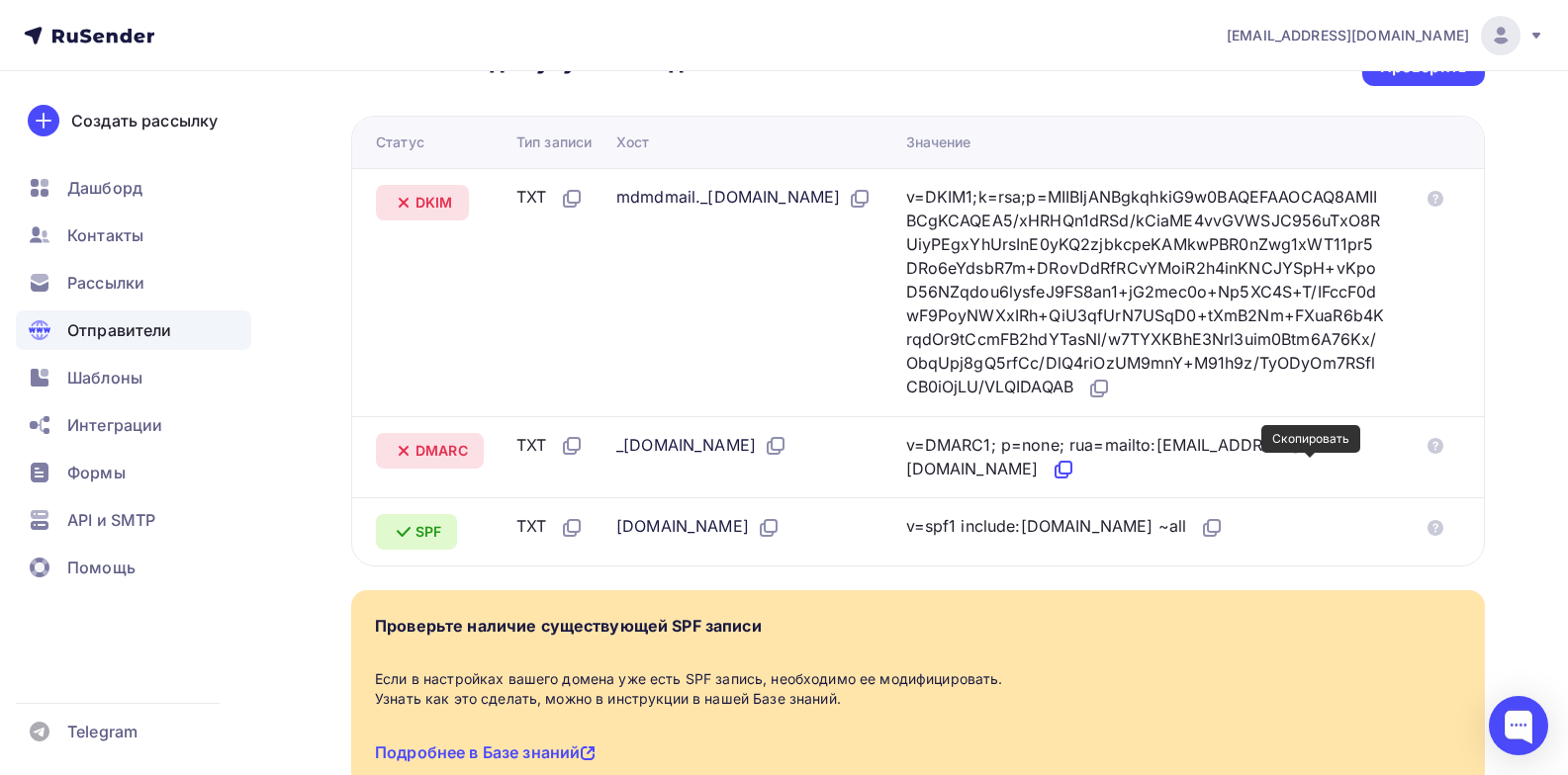
click at [1075, 469] on icon at bounding box center [1064, 470] width 24 height 24
click at [783, 446] on icon at bounding box center [777, 444] width 12 height 12
click at [1075, 467] on icon at bounding box center [1064, 470] width 24 height 24
drag, startPoint x: 672, startPoint y: 446, endPoint x: 577, endPoint y: 437, distance: 95.4
click at [577, 437] on tr "DMARC TXT _dmarc.regintex.ru v=DMARC1; p=none; rua=mailto:postmaster@mx1.rusend…" at bounding box center [917, 457] width 1132 height 82
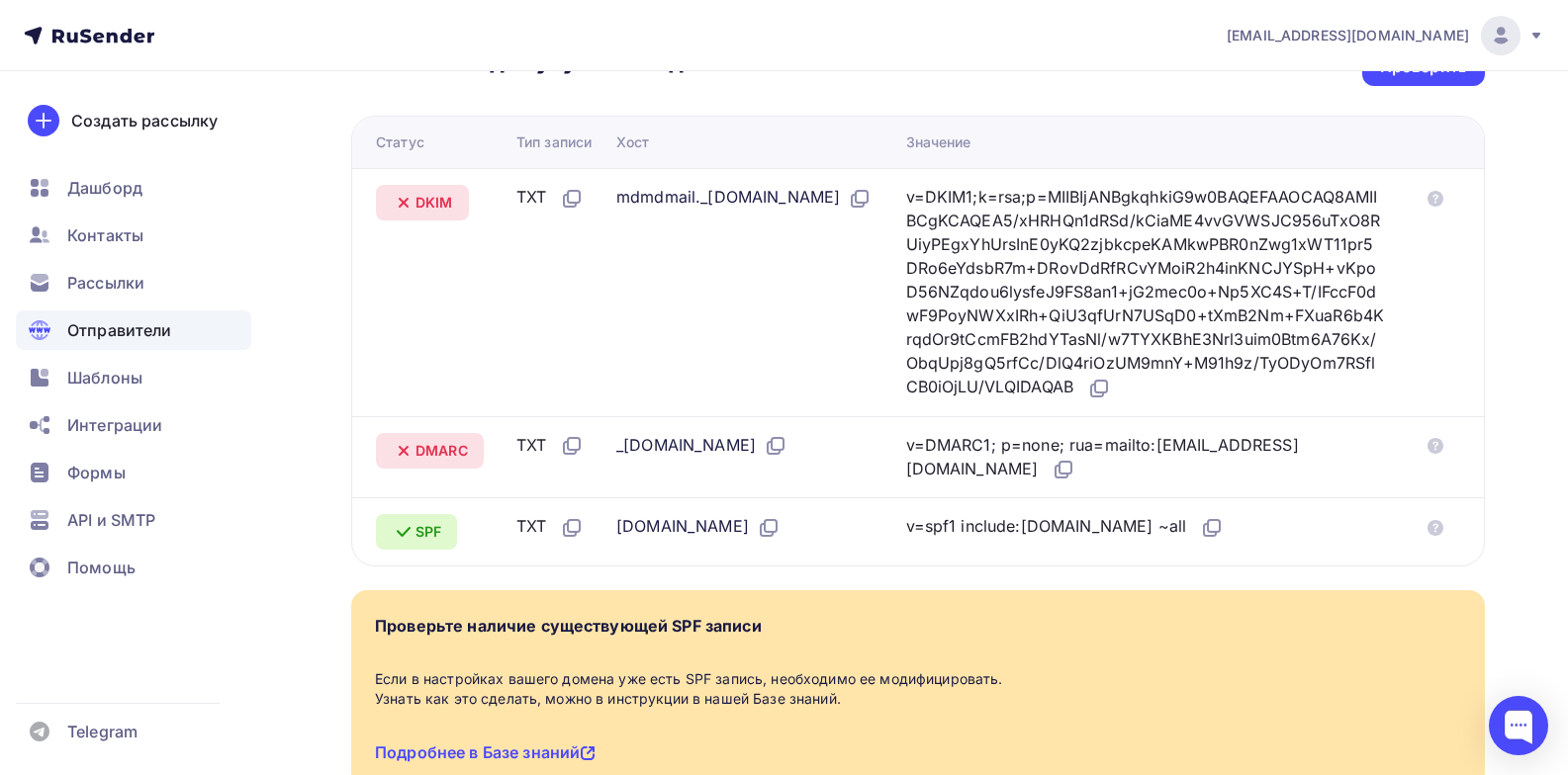
copy tr "_dmarc"
click at [1075, 466] on icon at bounding box center [1064, 470] width 24 height 24
click at [1075, 472] on icon at bounding box center [1064, 470] width 24 height 24
drag, startPoint x: 674, startPoint y: 448, endPoint x: 591, endPoint y: 442, distance: 83.2
click at [591, 442] on tr "DMARC TXT _dmarc.regintex.ru v=DMARC1; p=none; rua=mailto:postmaster@mx1.rusend…" at bounding box center [917, 457] width 1132 height 82
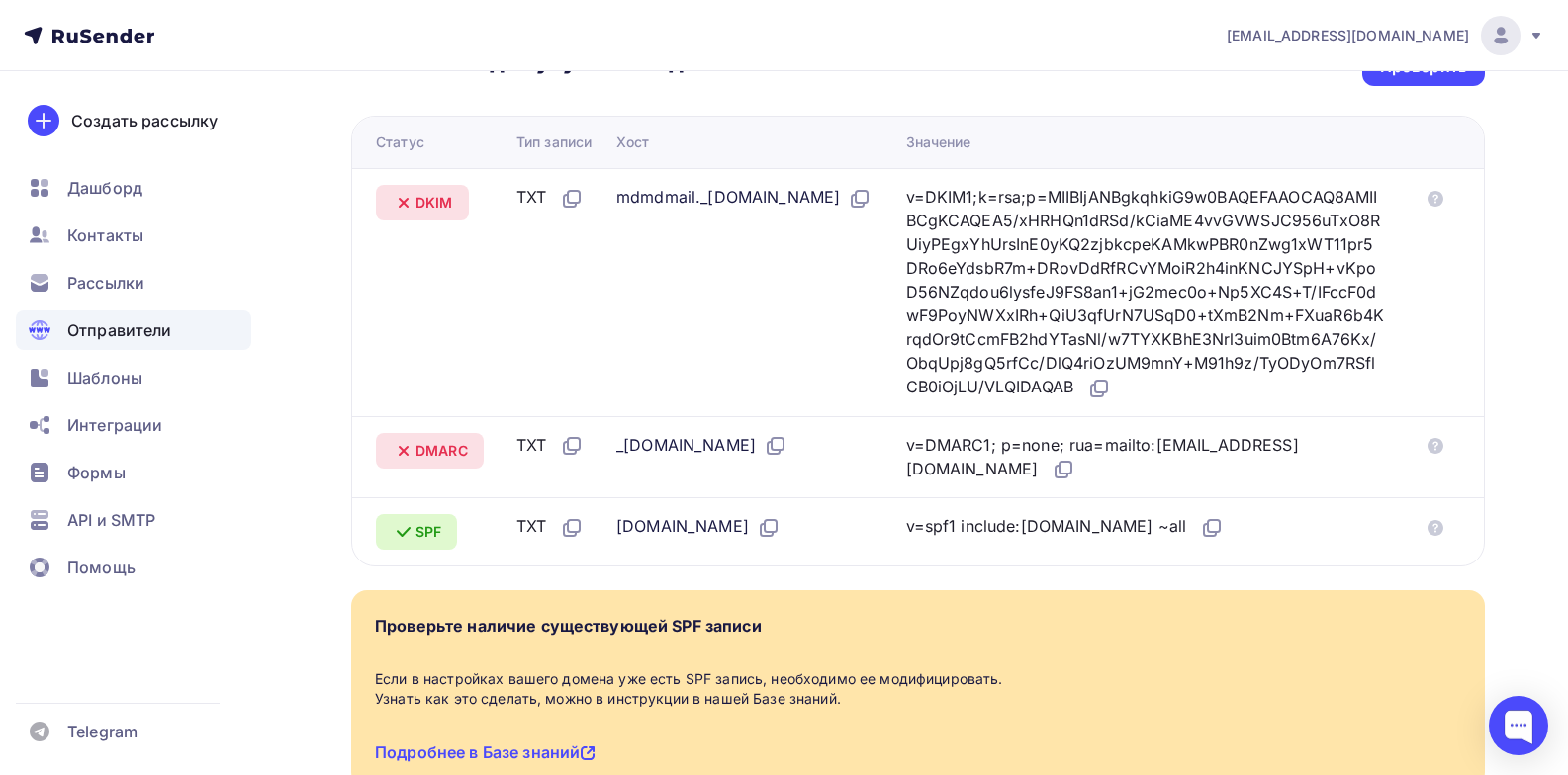
copy tr "_dmarc"
click at [783, 450] on icon at bounding box center [777, 444] width 12 height 12
click at [848, 210] on icon at bounding box center [860, 199] width 24 height 24
click at [1111, 398] on icon at bounding box center [1099, 388] width 24 height 24
drag, startPoint x: 797, startPoint y: 198, endPoint x: 538, endPoint y: 213, distance: 259.4
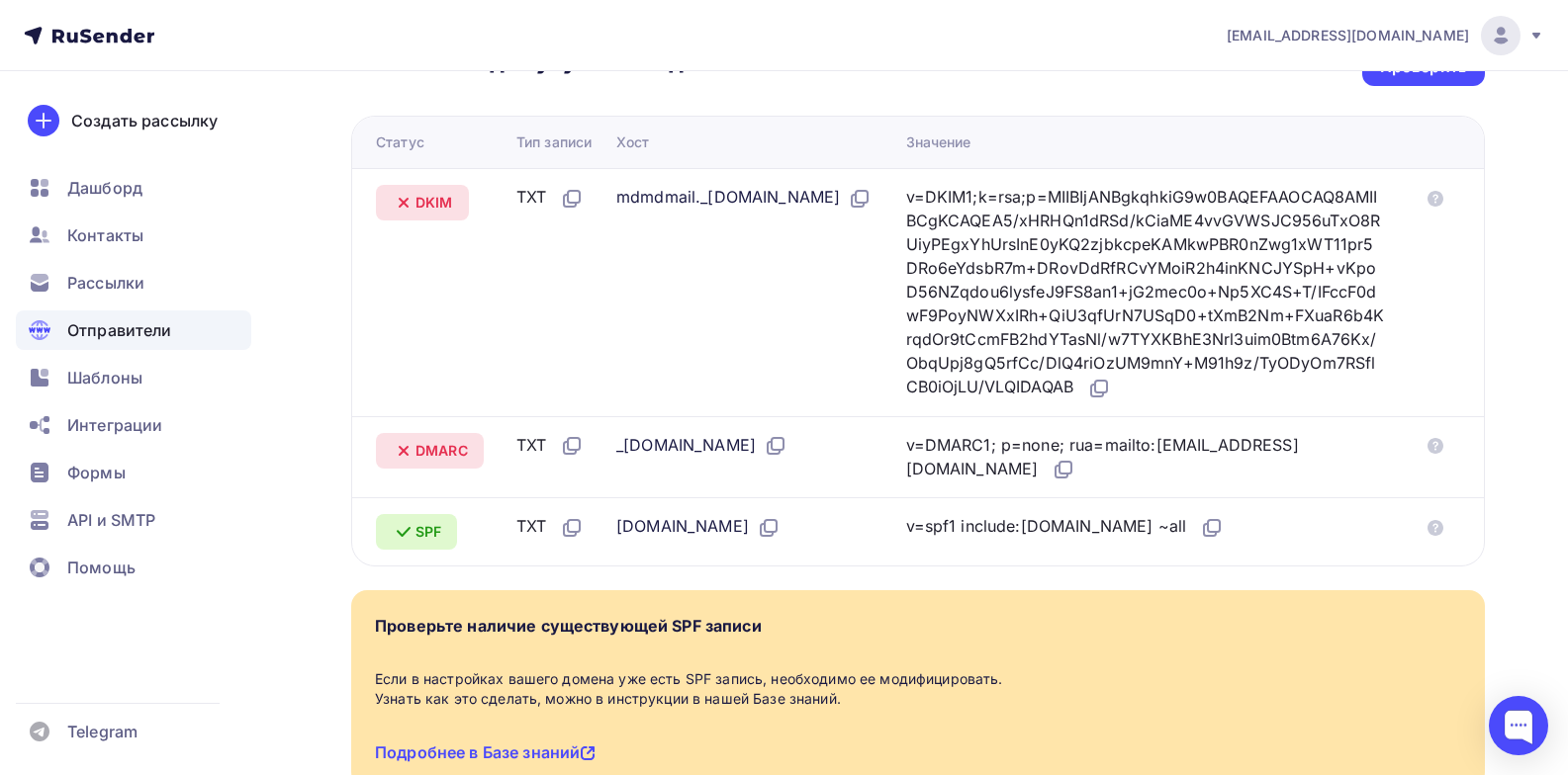
click at [538, 213] on tr "DKIM TXT mdmdmail._domainkey.regintex.ru v=DKIM1;k=rsa;p=MIIBIjANBgkqhkiG9w0BAQ…" at bounding box center [917, 292] width 1132 height 248
click at [778, 201] on div "mdmdmail._[DOMAIN_NAME]" at bounding box center [744, 198] width 255 height 26
drag, startPoint x: 798, startPoint y: 199, endPoint x: 615, endPoint y: 204, distance: 183.1
click at [615, 204] on td "mdmdmail._[DOMAIN_NAME]" at bounding box center [753, 292] width 289 height 248
copy div "mdmdmail._domainkey."
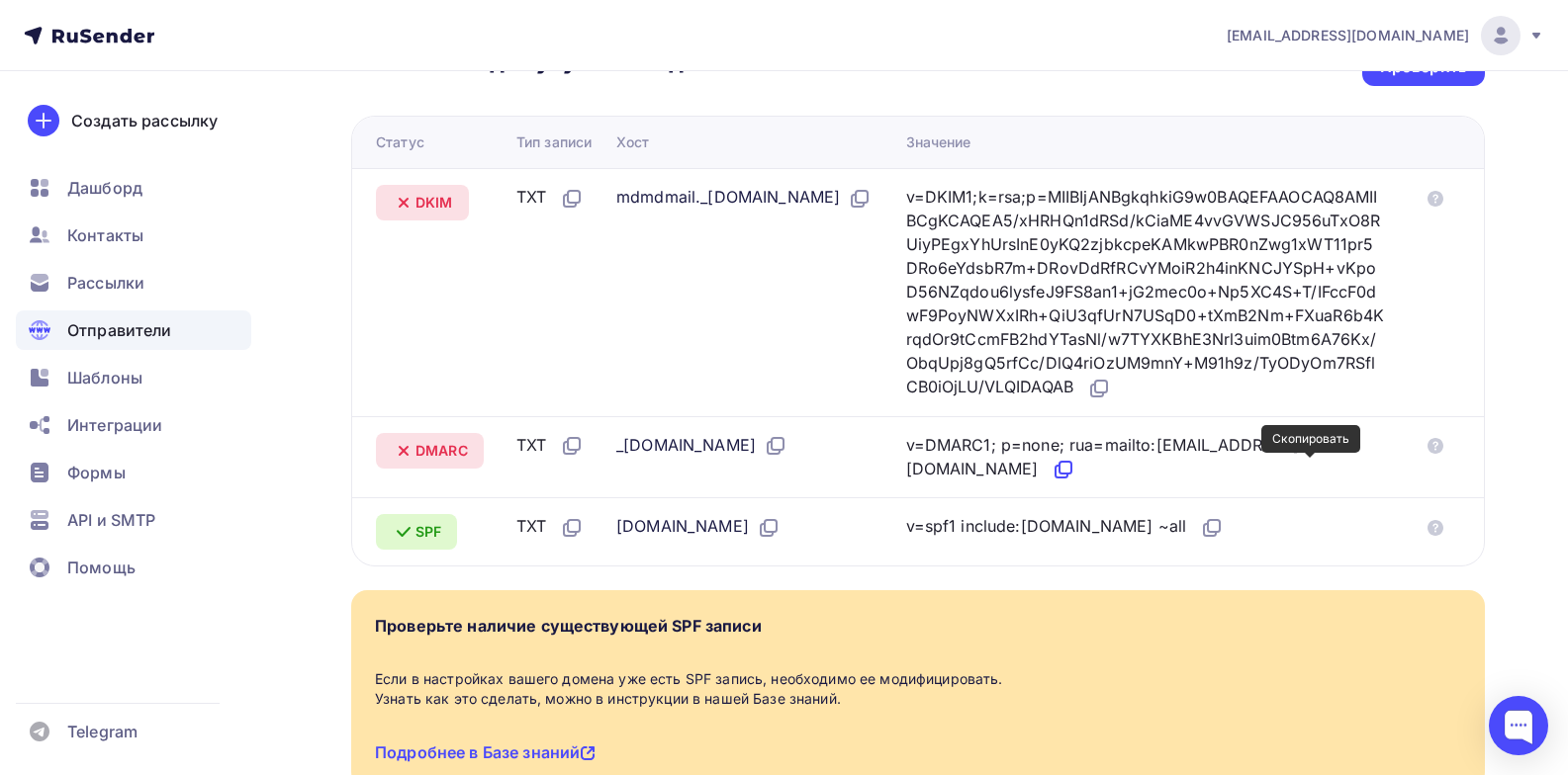
click at [1075, 467] on icon at bounding box center [1064, 470] width 24 height 24
drag, startPoint x: 672, startPoint y: 448, endPoint x: 541, endPoint y: 442, distance: 131.1
click at [541, 442] on tr "DMARC TXT _dmarc.regintex.ru v=DMARC1; p=none; rua=mailto:postmaster@mx1.rusend…" at bounding box center [917, 457] width 1132 height 82
copy tr "T _dmar"
drag, startPoint x: 695, startPoint y: 442, endPoint x: 706, endPoint y: 444, distance: 11.2
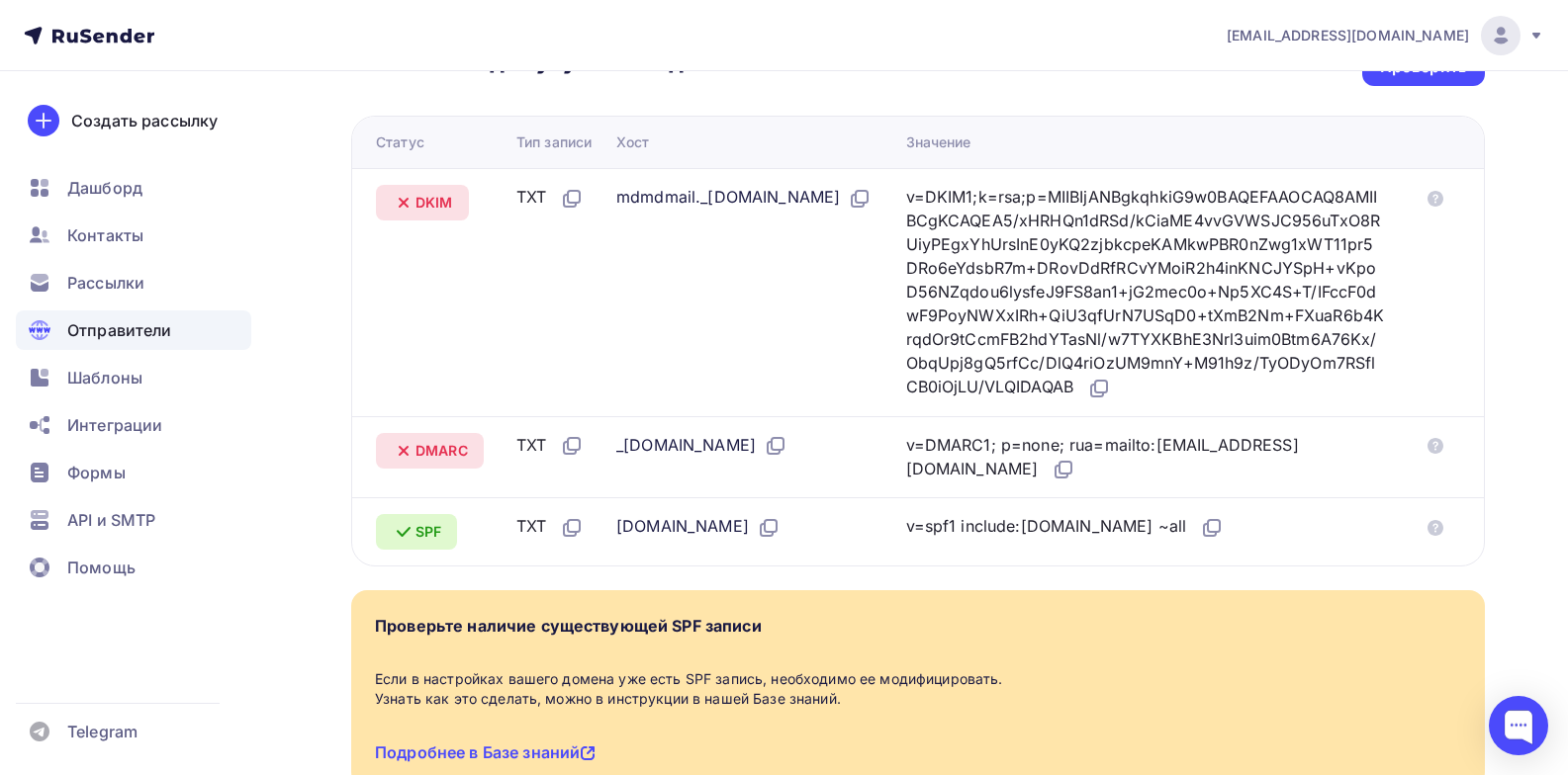
click at [697, 442] on div "_[DOMAIN_NAME]" at bounding box center [702, 446] width 171 height 26
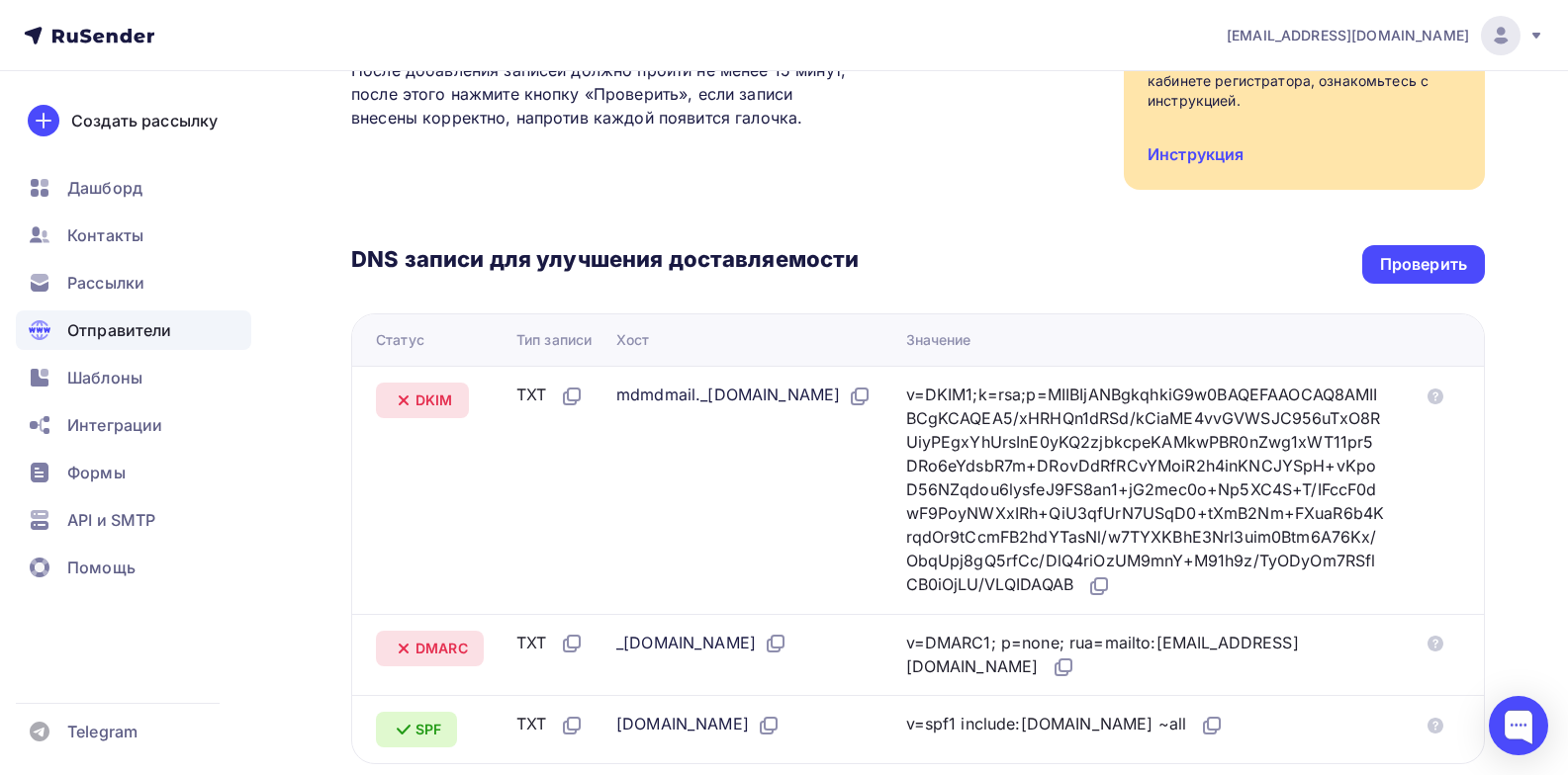
scroll to position [198, 0]
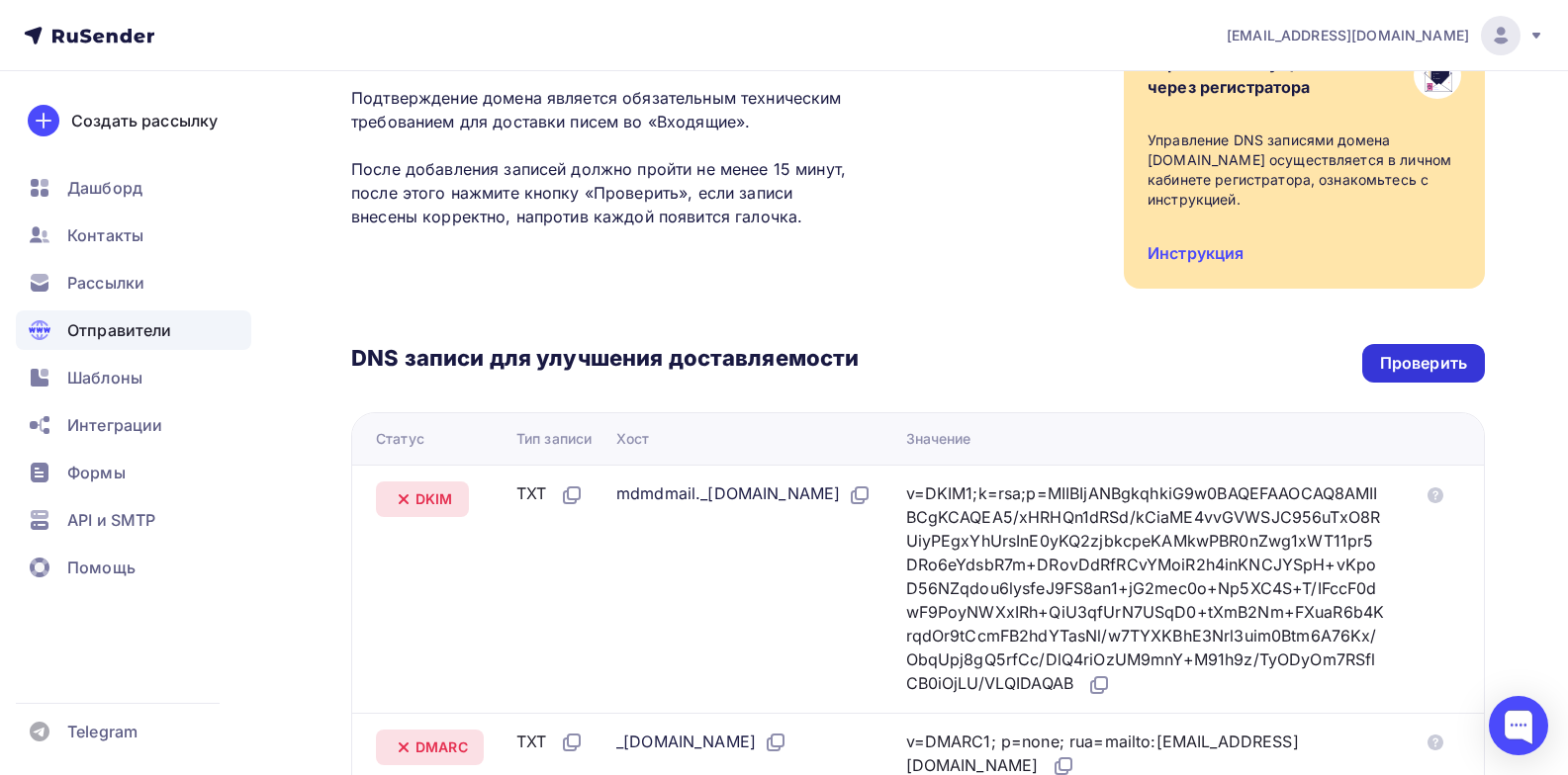
click at [1417, 371] on div "Проверить" at bounding box center [1423, 363] width 87 height 23
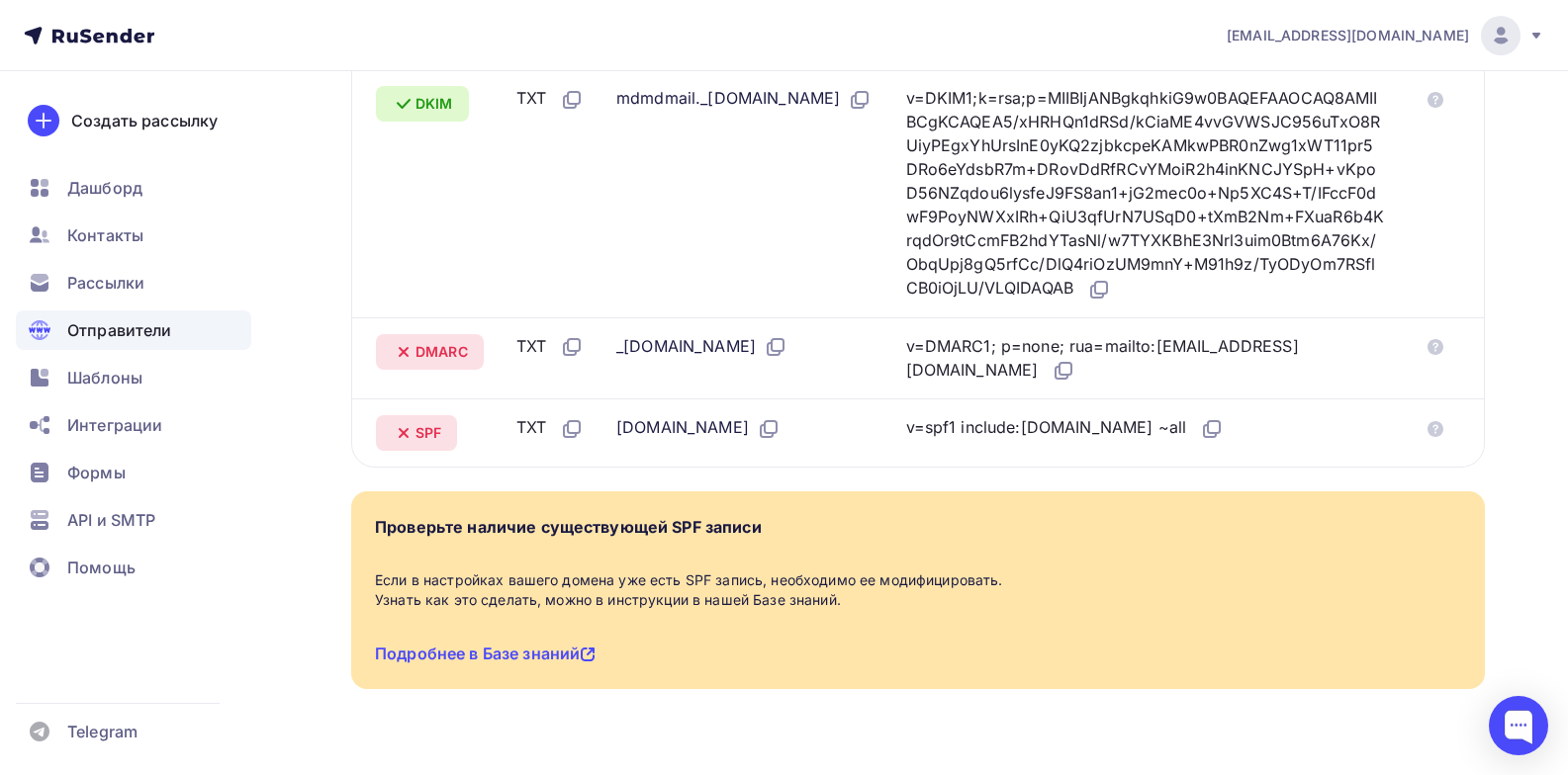
scroll to position [395, 0]
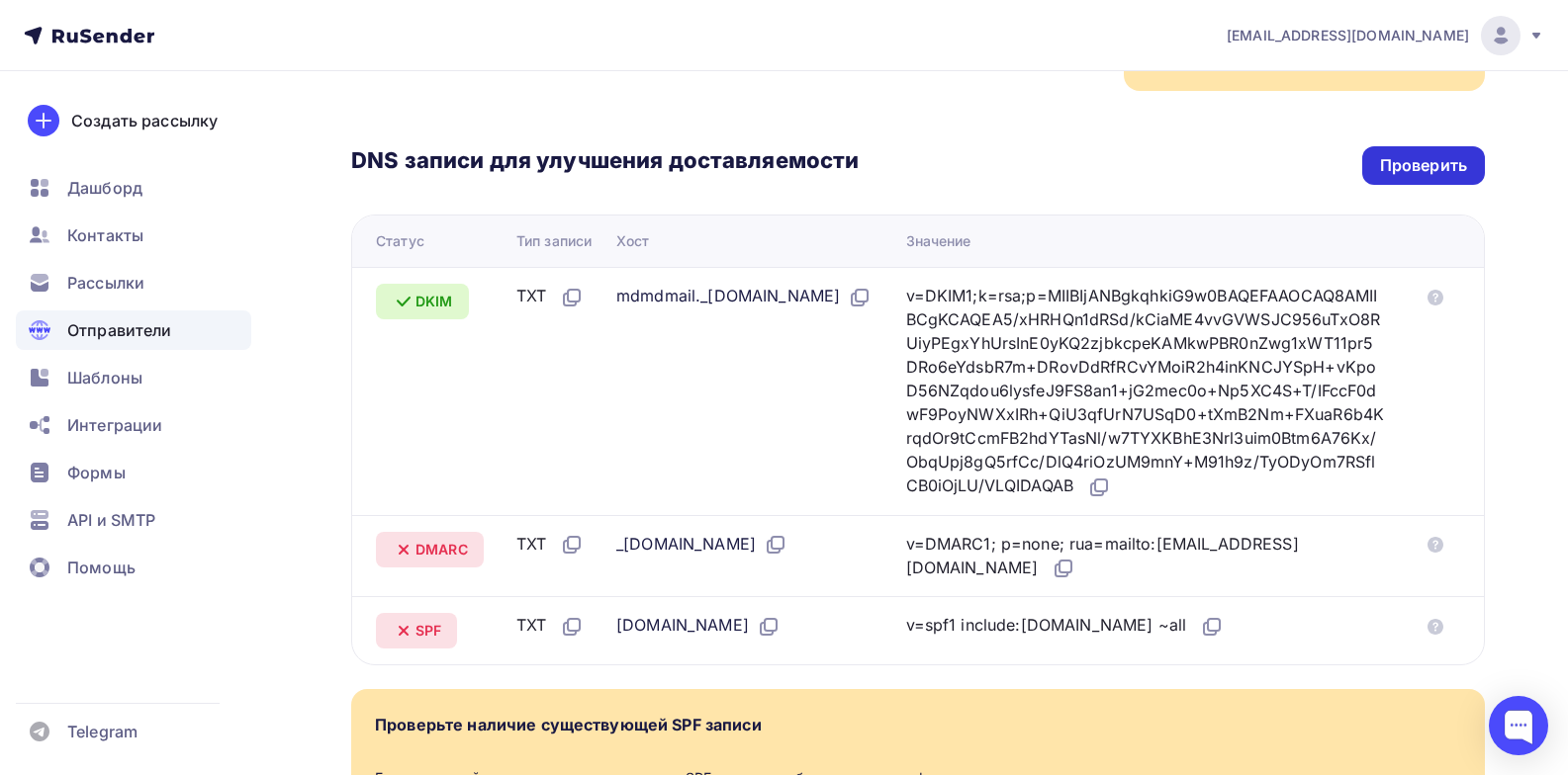
click at [1454, 154] on div "Проверить" at bounding box center [1423, 165] width 87 height 23
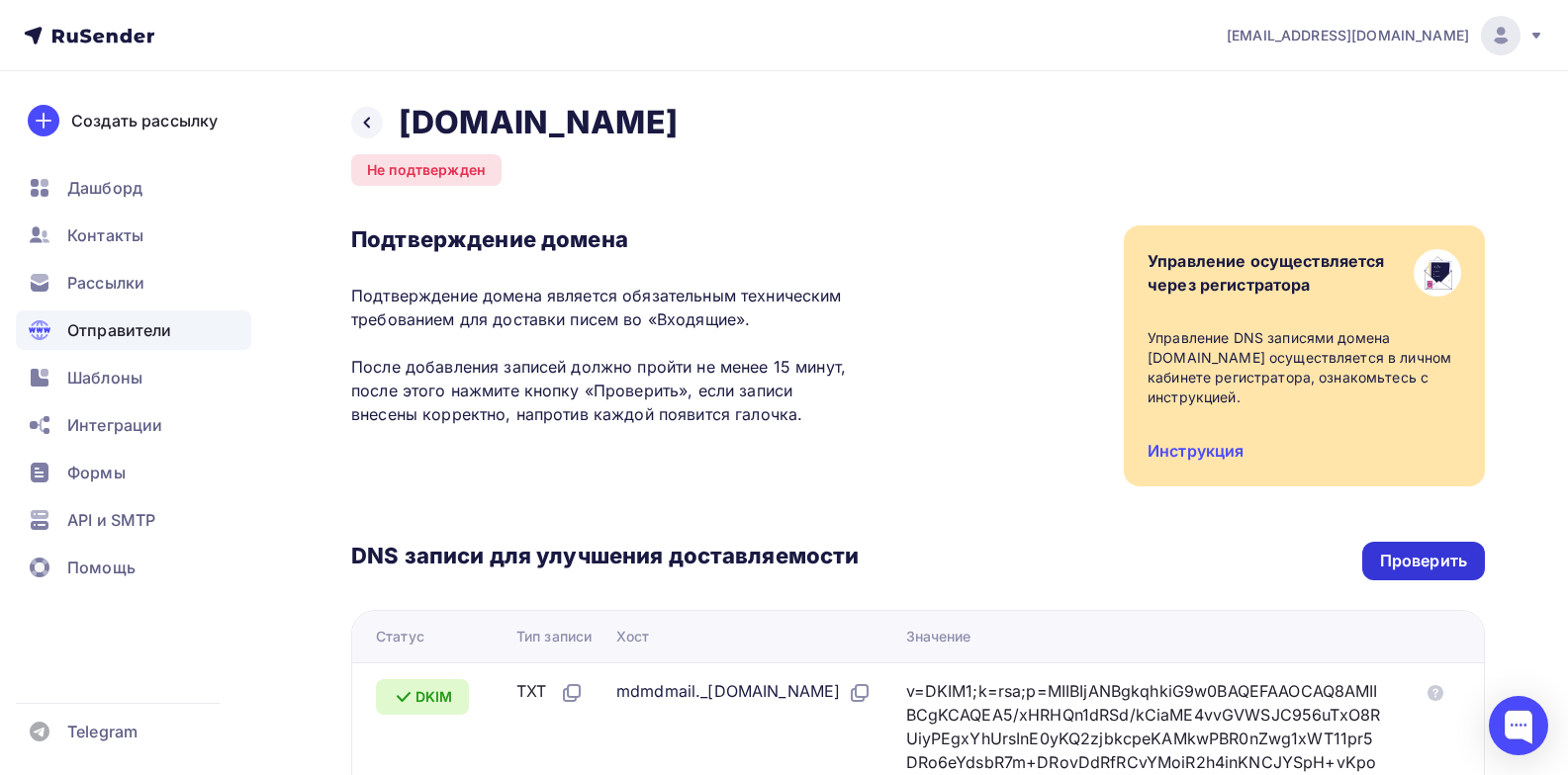
click at [1410, 561] on div "Проверить" at bounding box center [1423, 561] width 87 height 23
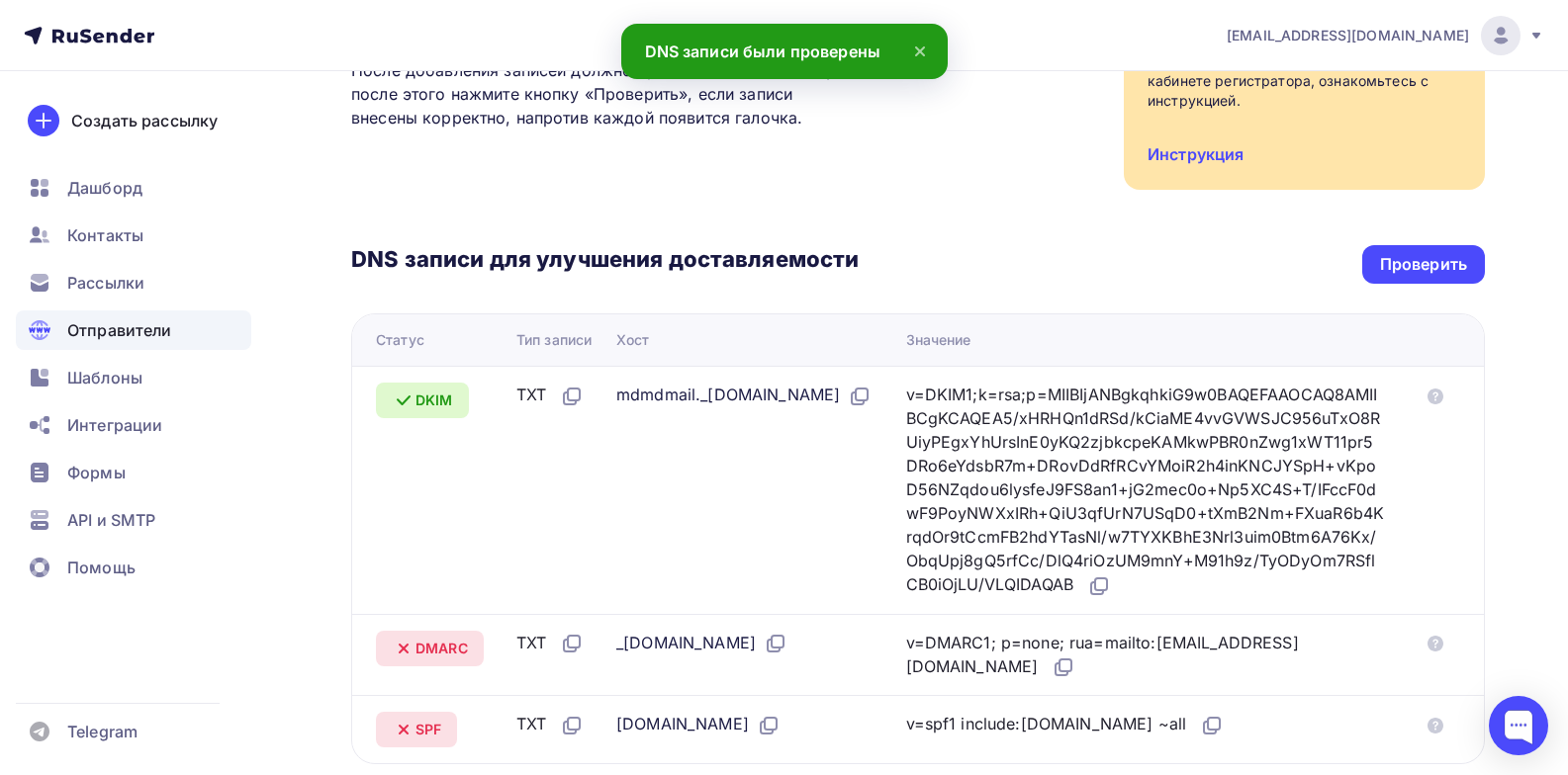
scroll to position [395, 0]
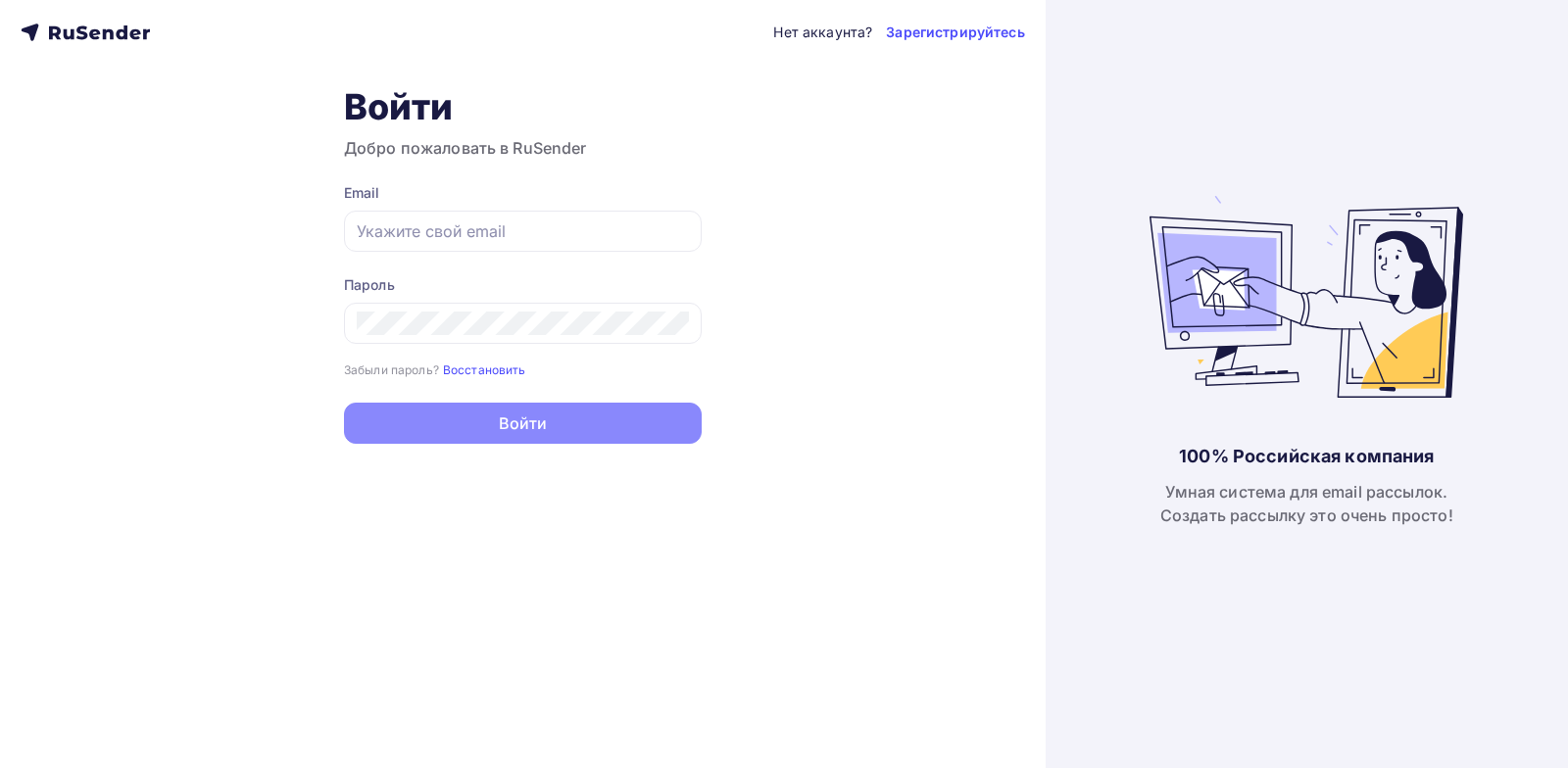
type input "[EMAIL_ADDRESS][DOMAIN_NAME]"
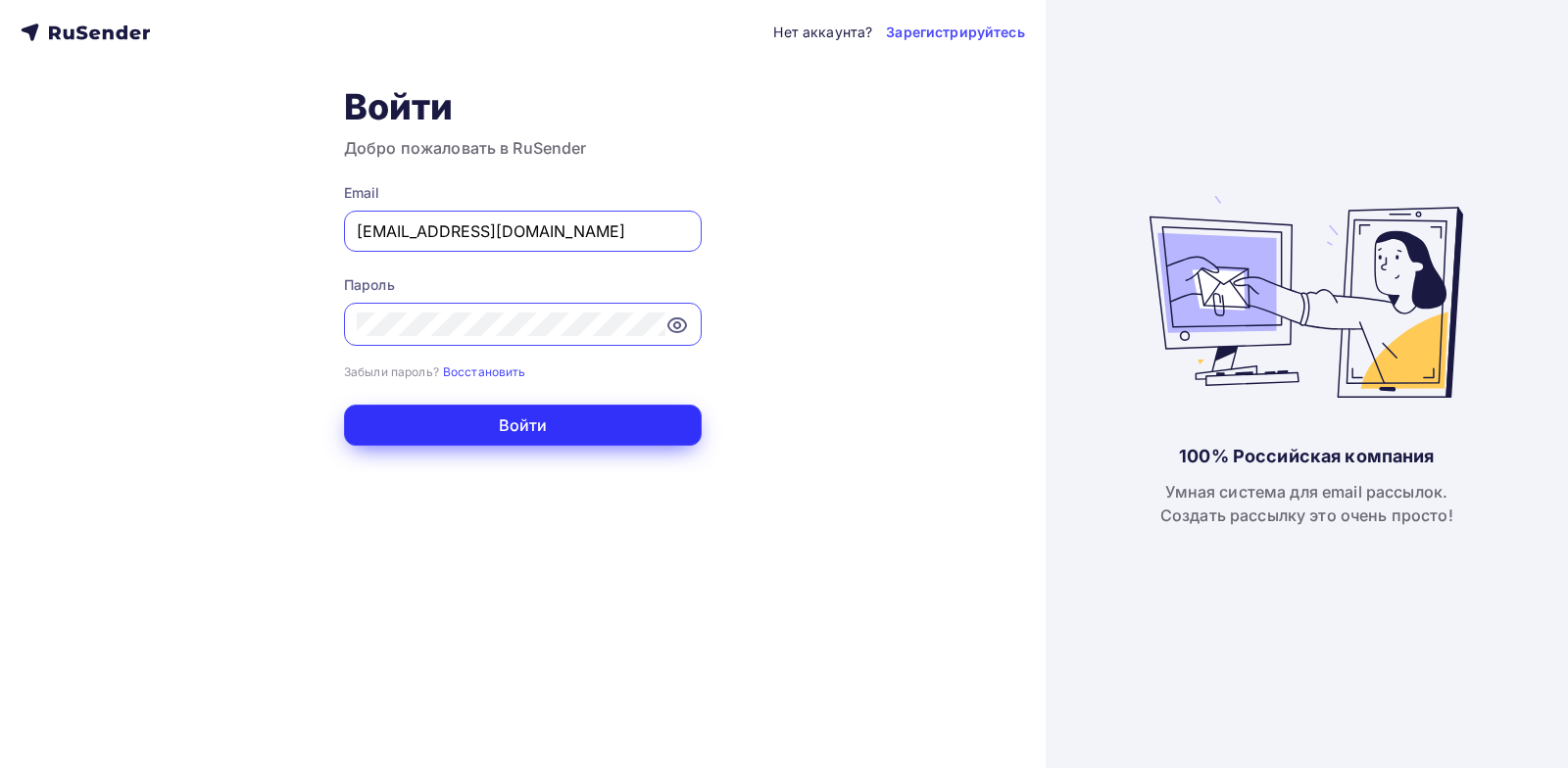
click at [588, 425] on button "Войти" at bounding box center [523, 425] width 357 height 41
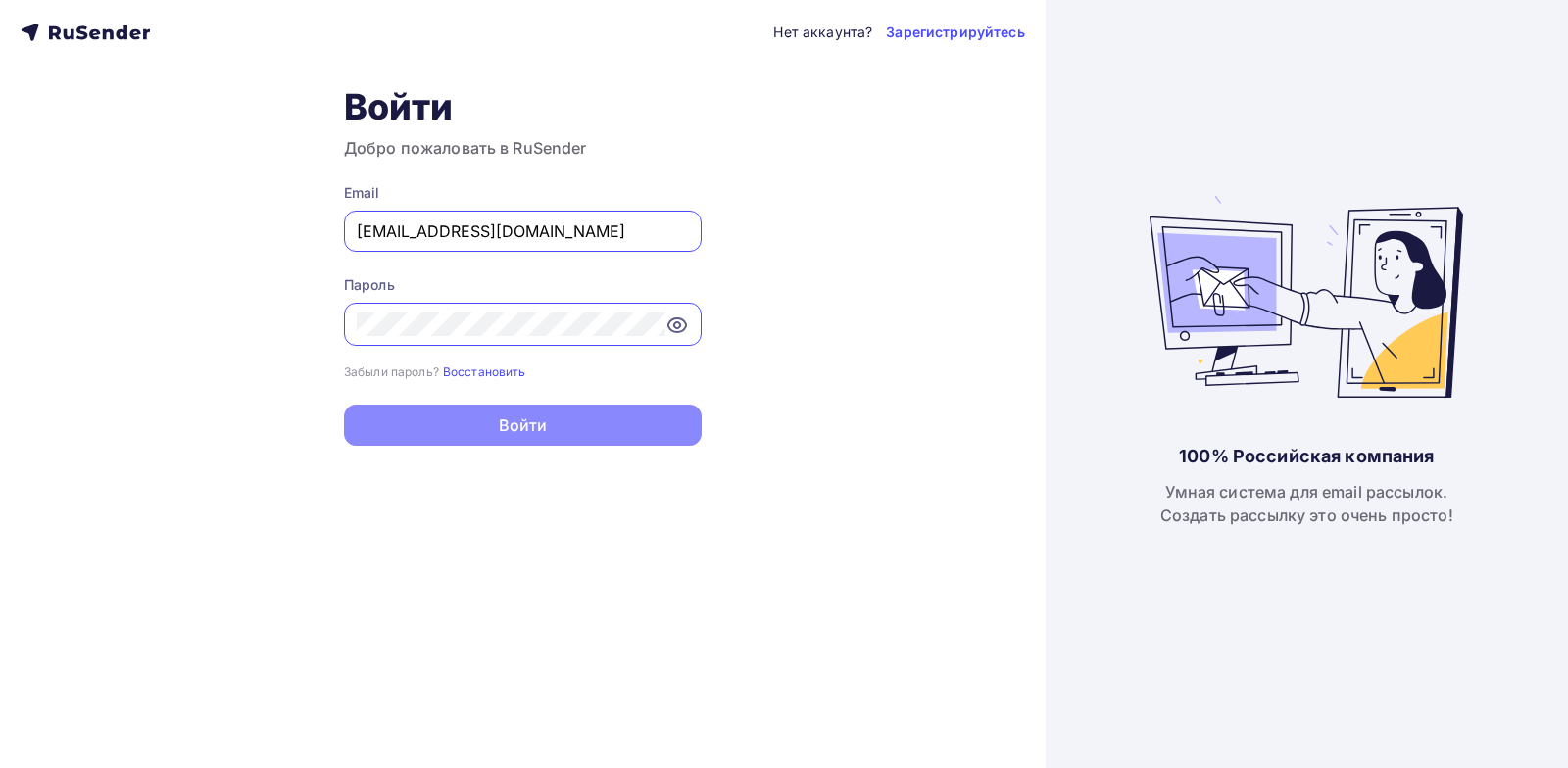
click at [854, 361] on div "Нет аккаунта? Зарегистрируйтесь Войти Добро пожаловать в RuSender Email [EMAIL_…" at bounding box center [522, 384] width 1045 height 768
click at [860, 356] on div "Нет аккаунта? Зарегистрируйтесь Войти Добро пожаловать в RuSender Email [EMAIL_…" at bounding box center [522, 384] width 1045 height 768
click at [512, 246] on div "[EMAIL_ADDRESS][DOMAIN_NAME]" at bounding box center [523, 231] width 357 height 41
click at [529, 230] on input "[EMAIL_ADDRESS][DOMAIN_NAME]" at bounding box center [522, 231] width 333 height 24
click at [824, 247] on div "Нет аккаунта? Зарегистрируйтесь Войти Добро пожаловать в RuSender Email [EMAIL_…" at bounding box center [522, 384] width 1045 height 768
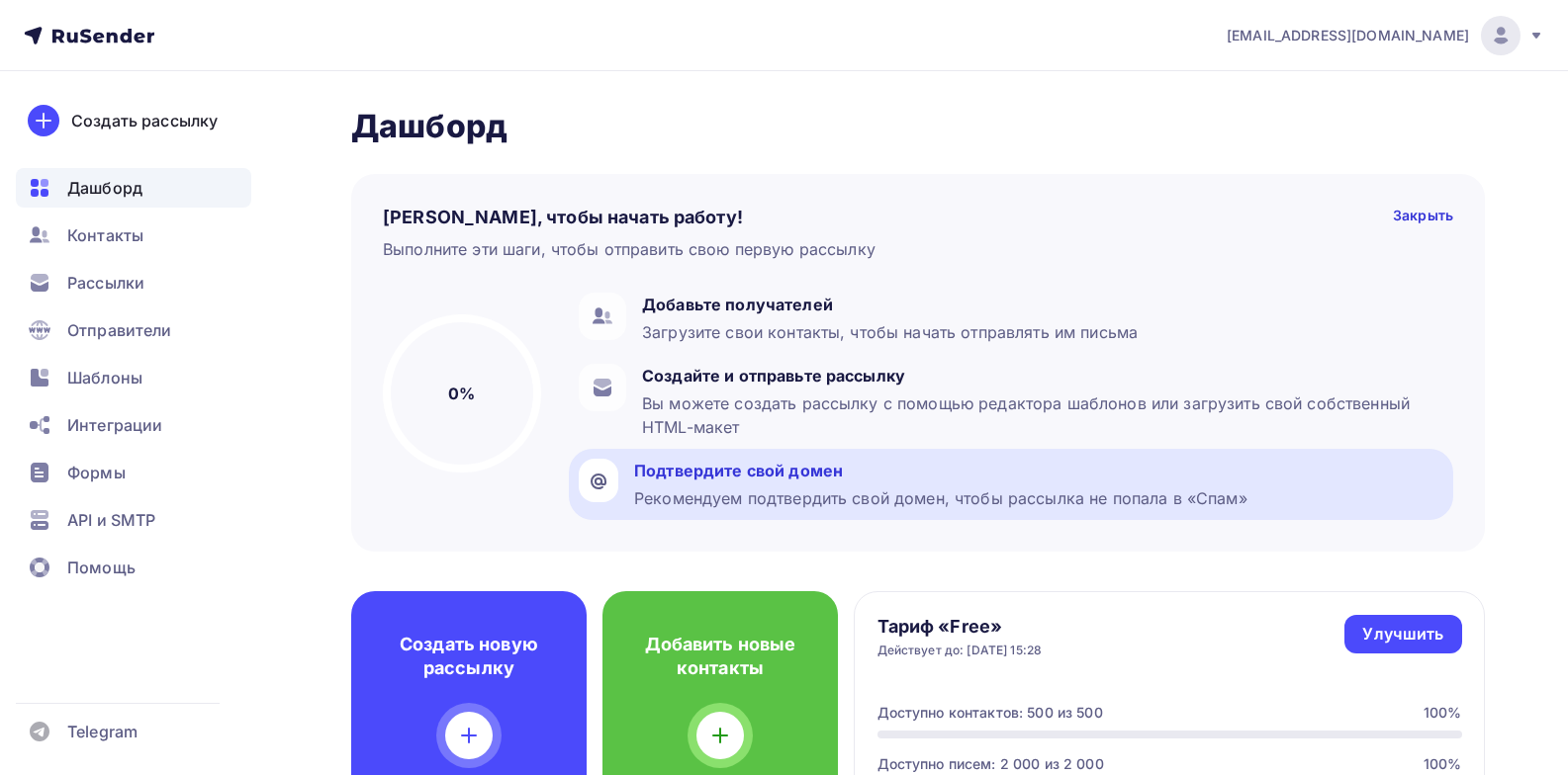
click at [870, 476] on div "Подтвердите свой домен" at bounding box center [940, 471] width 614 height 24
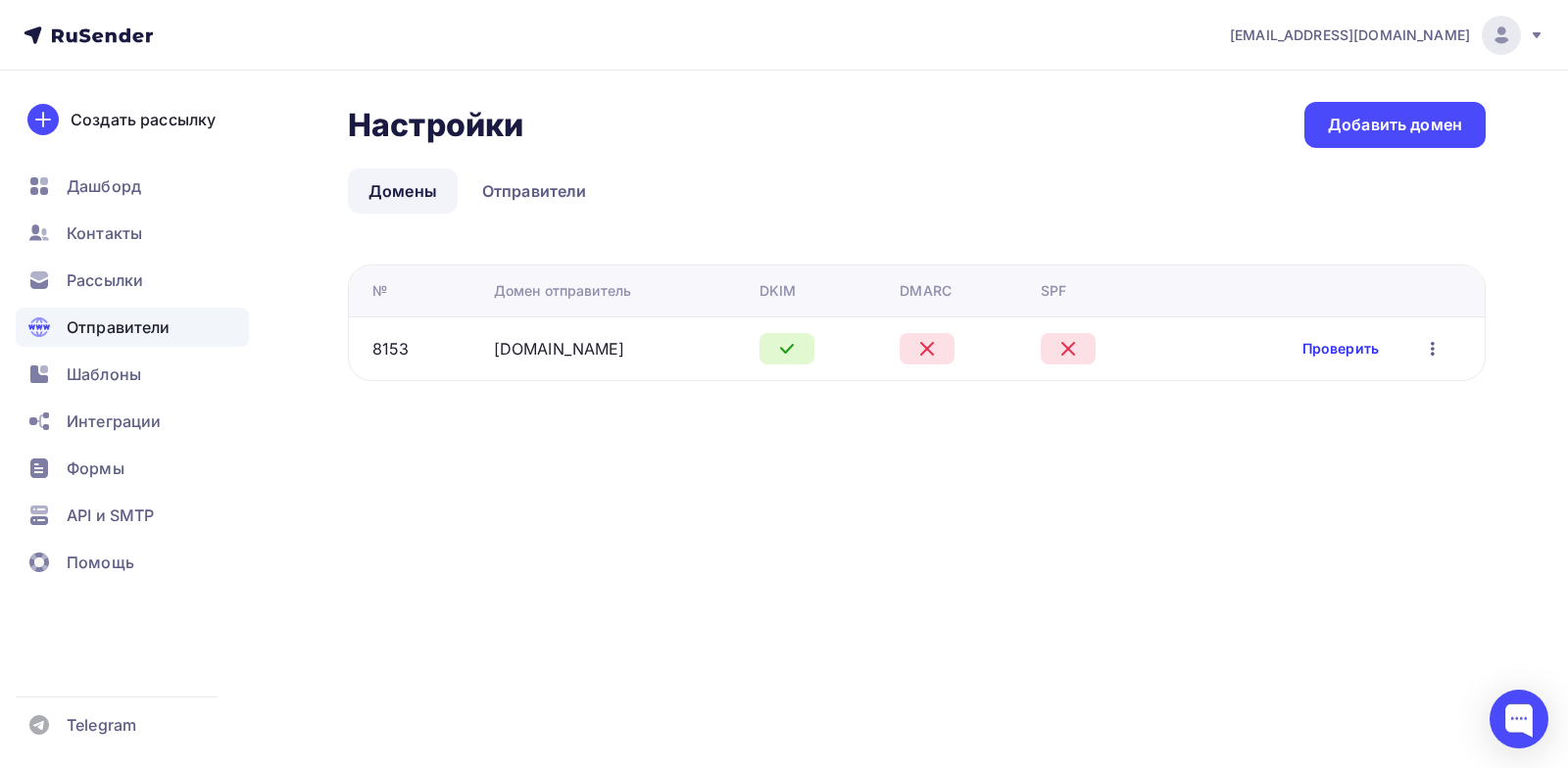
click at [1348, 347] on link "Проверить" at bounding box center [1340, 349] width 76 height 20
click at [552, 347] on link "[DOMAIN_NAME]" at bounding box center [559, 349] width 131 height 20
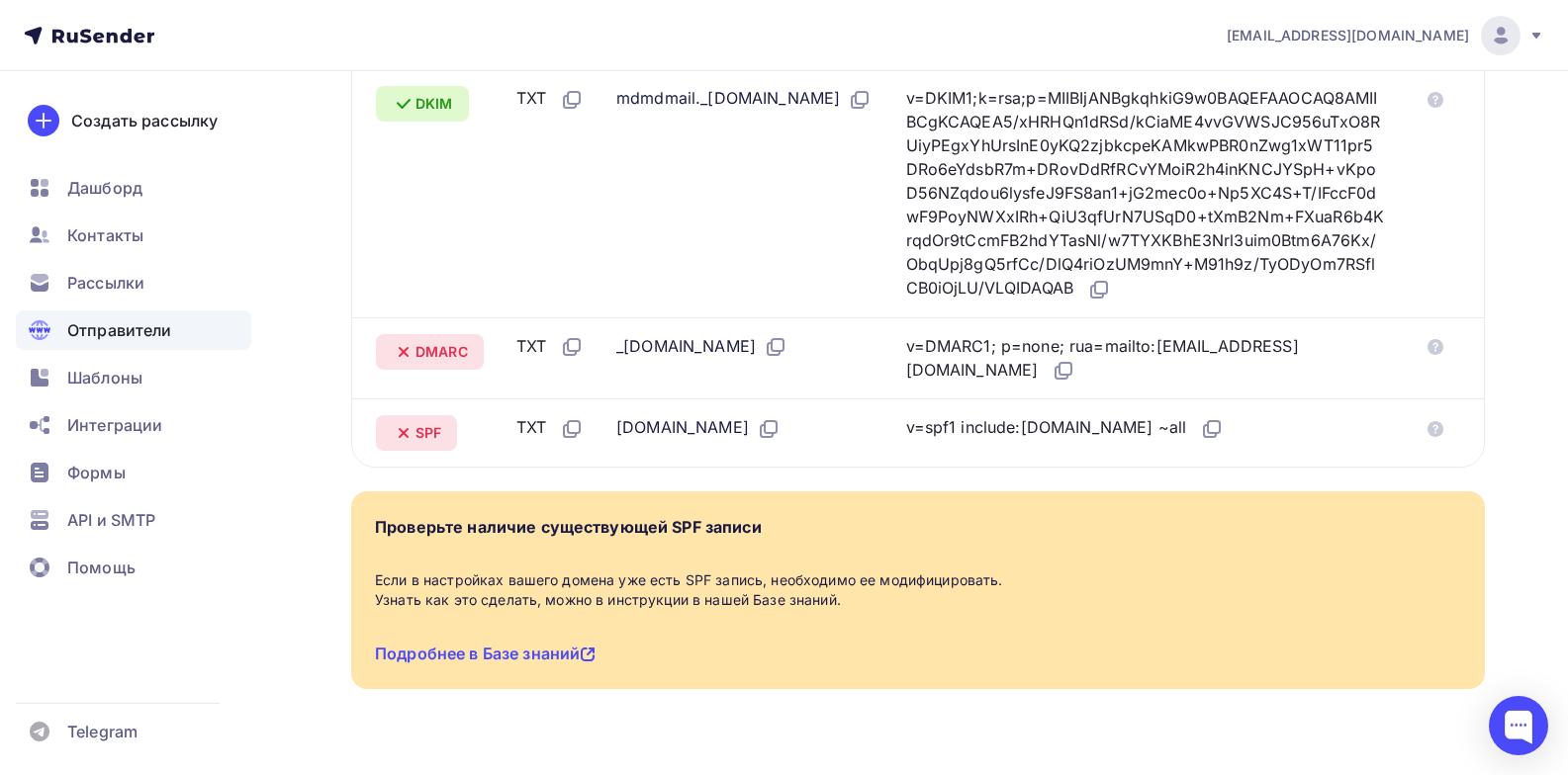
scroll to position [494, 0]
